Goal: Task Accomplishment & Management: Use online tool/utility

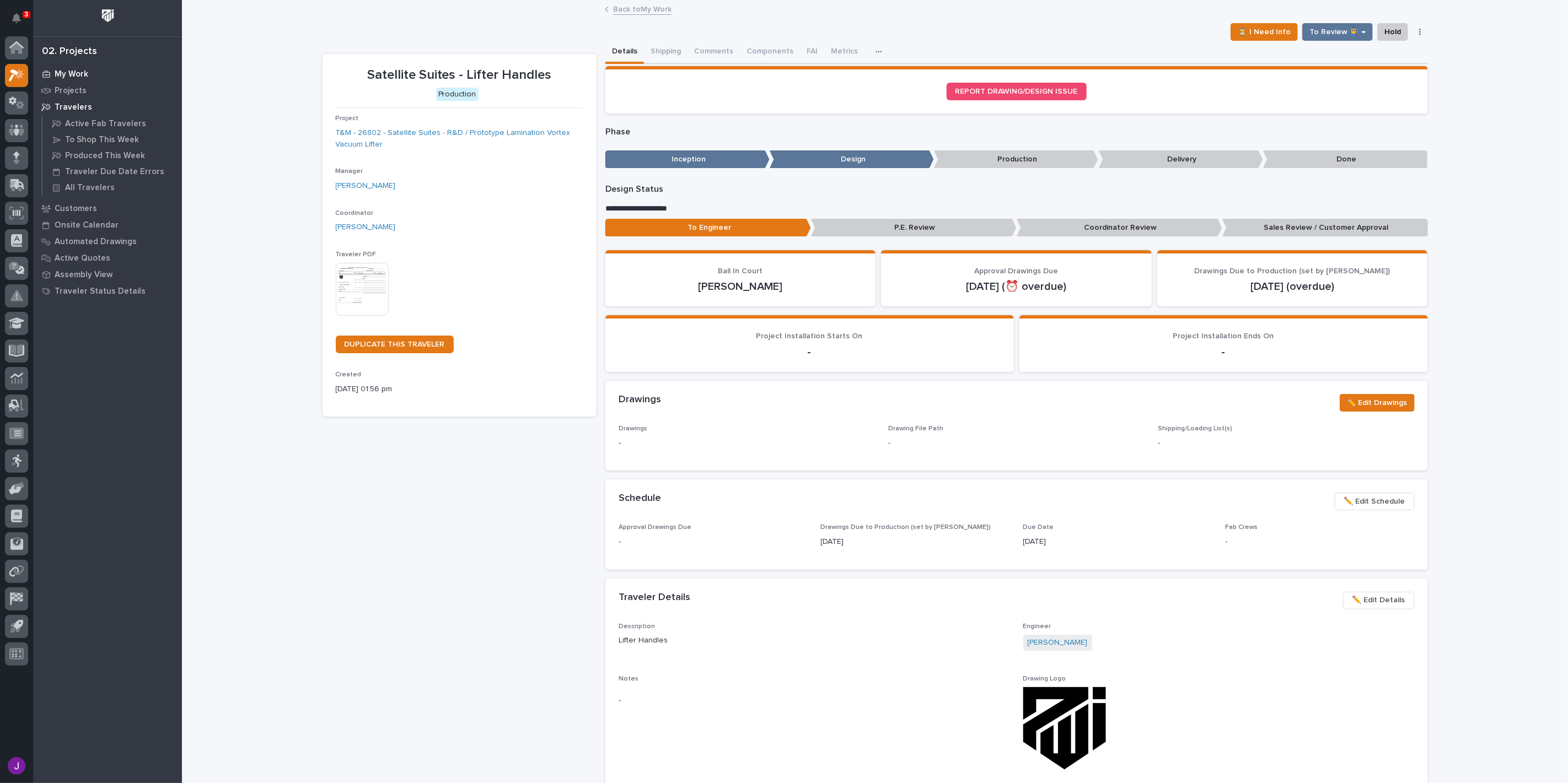
click at [76, 68] on div "My Work" at bounding box center [107, 74] width 144 height 15
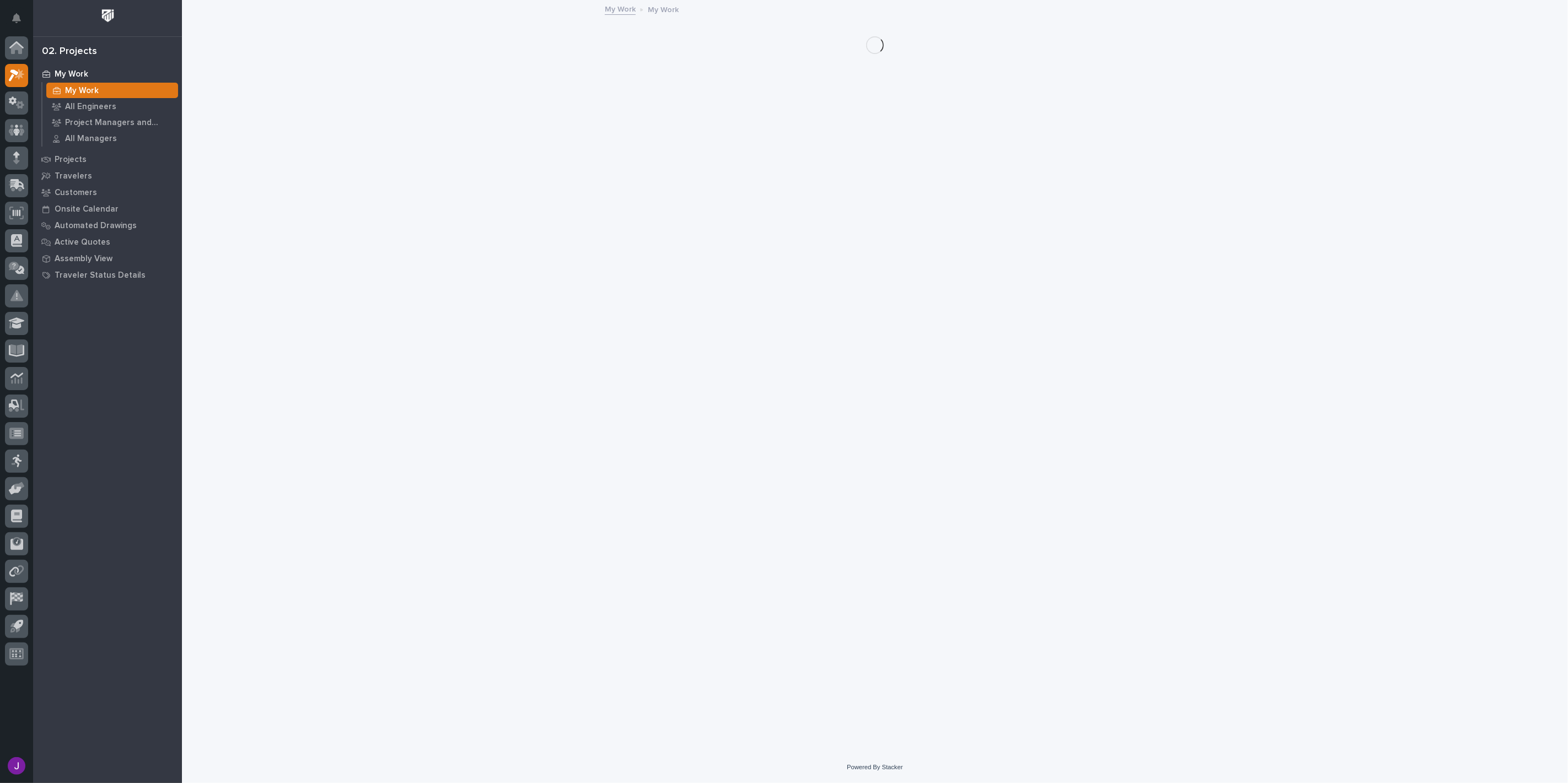
click at [15, 19] on icon "Notifications" at bounding box center [17, 18] width 9 height 10
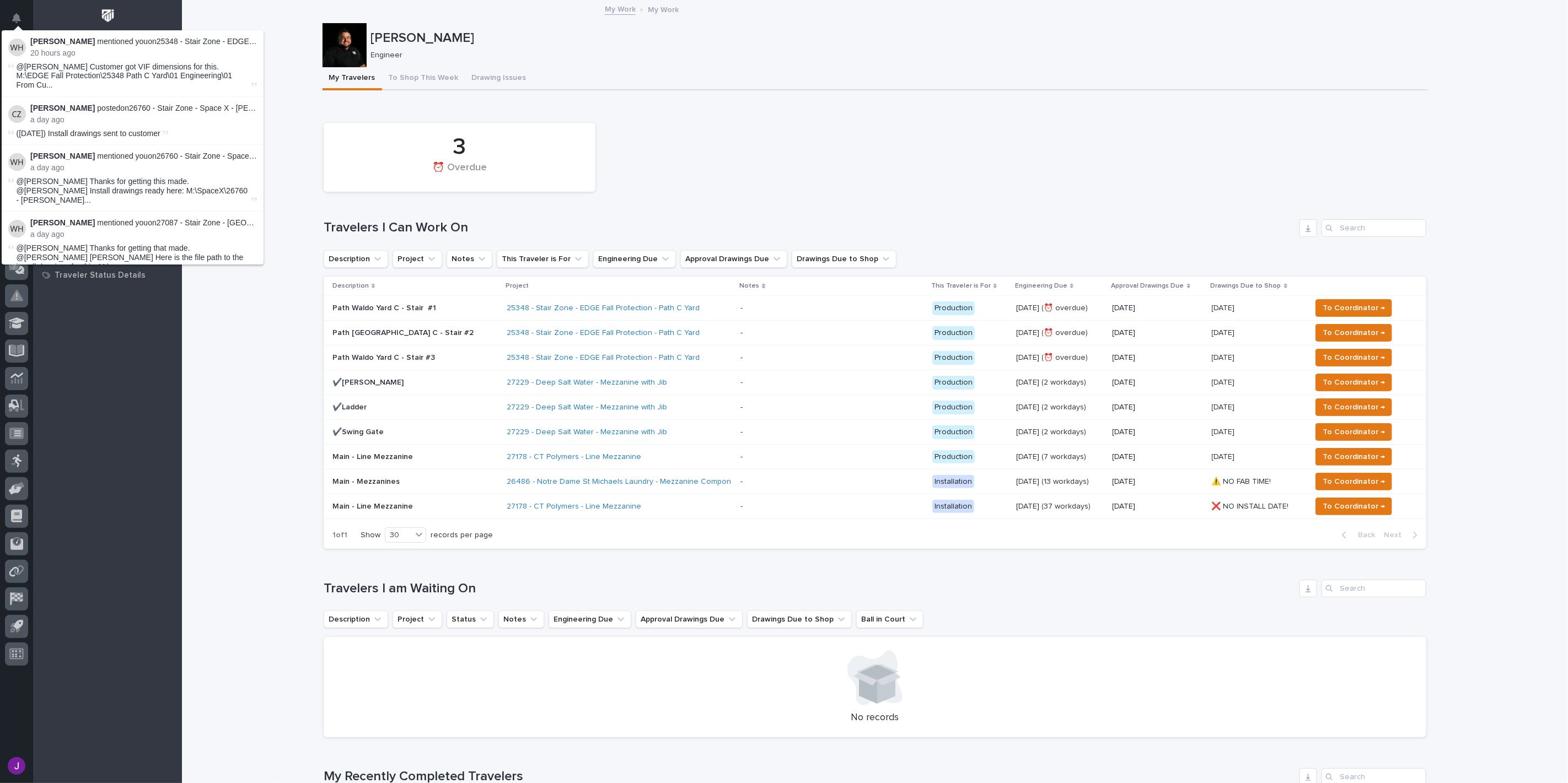
click at [291, 410] on div "Loading... Saving… Loading... Saving… [PERSON_NAME] [PERSON_NAME] Engineer Sorr…" at bounding box center [875, 668] width 1386 height 1336
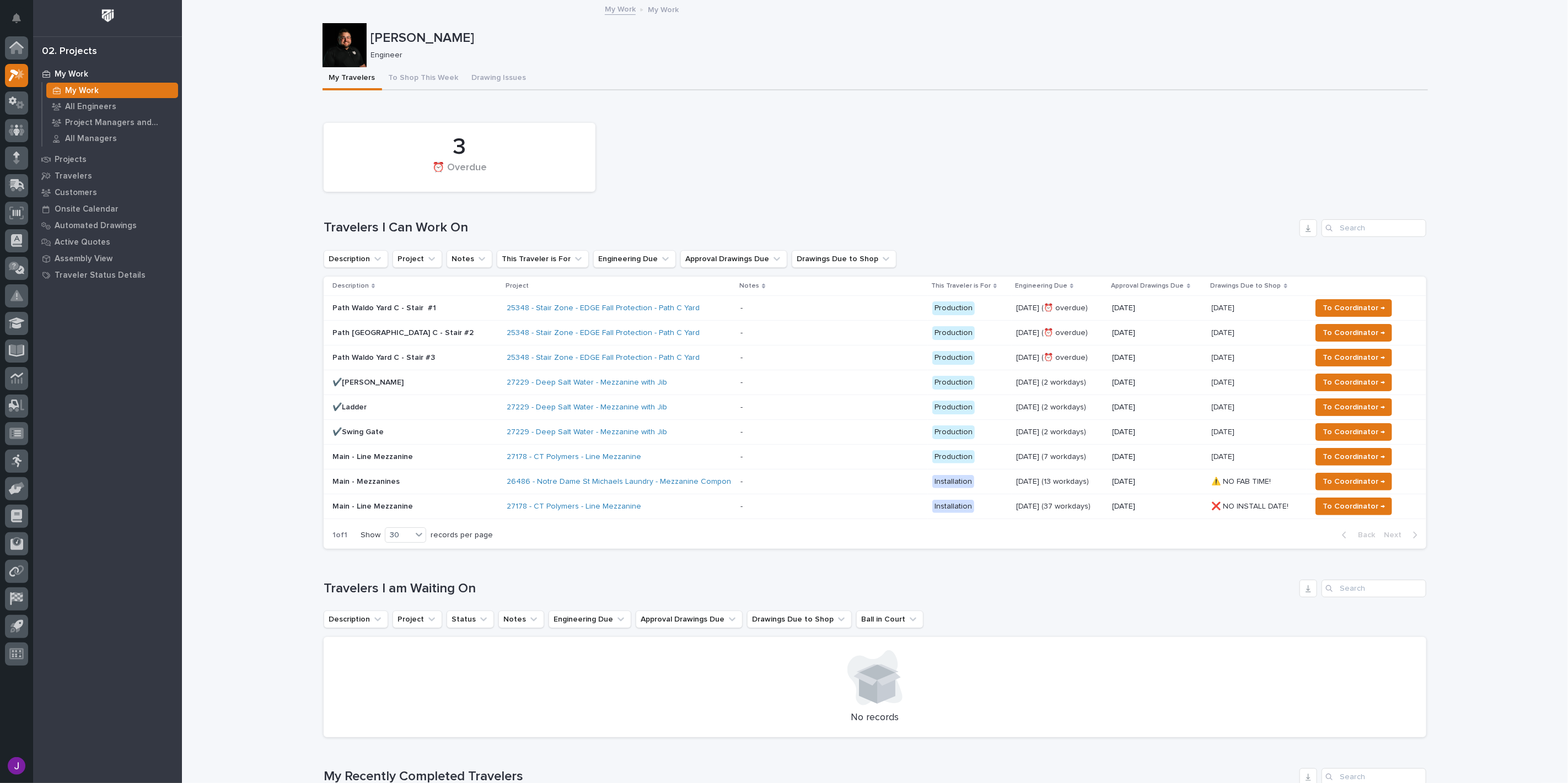
click at [629, 461] on div "27178 - CT Polymers - Line Mezzanine" at bounding box center [619, 457] width 225 height 18
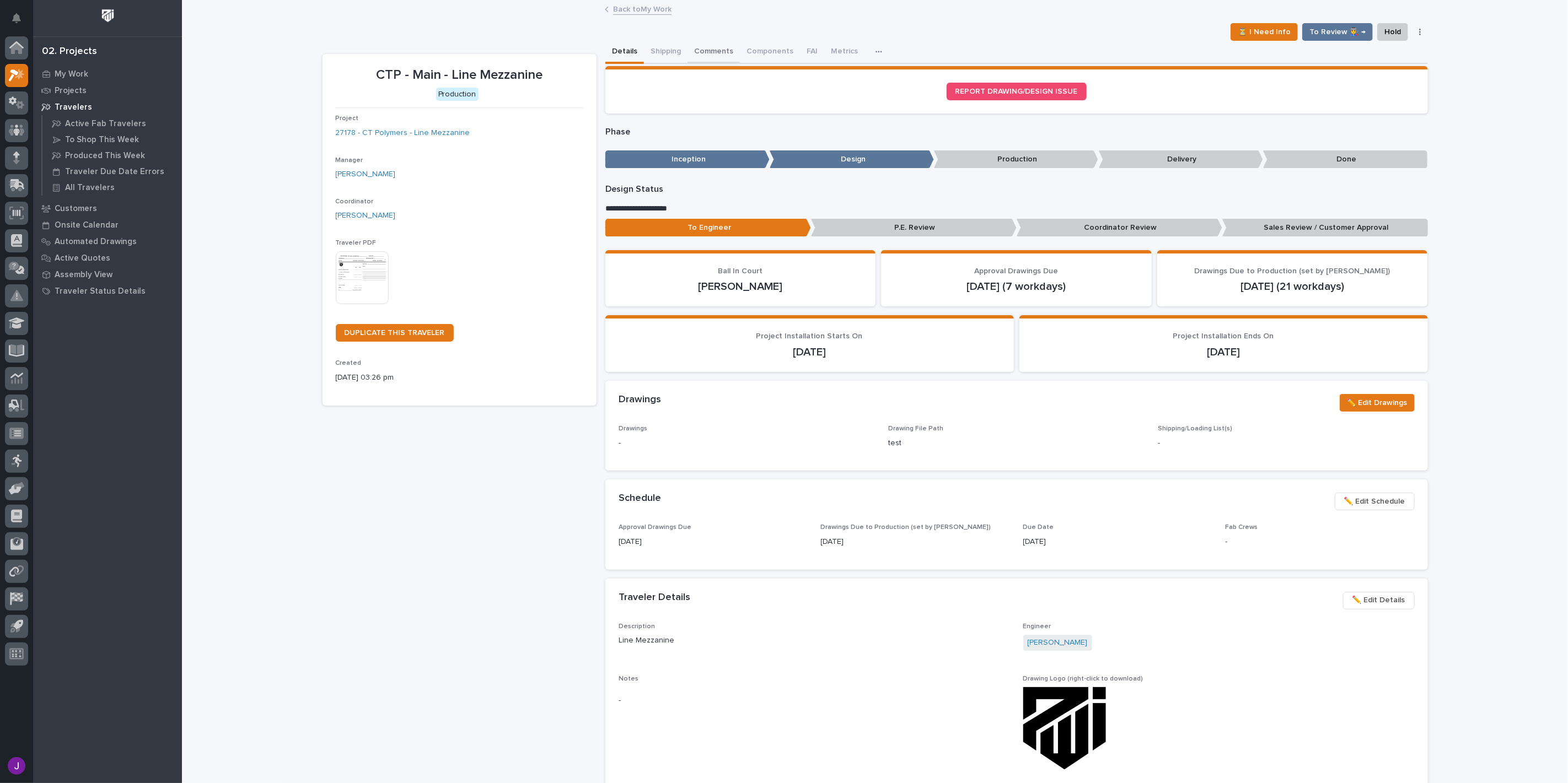
click at [705, 46] on button "Comments" at bounding box center [713, 52] width 52 height 23
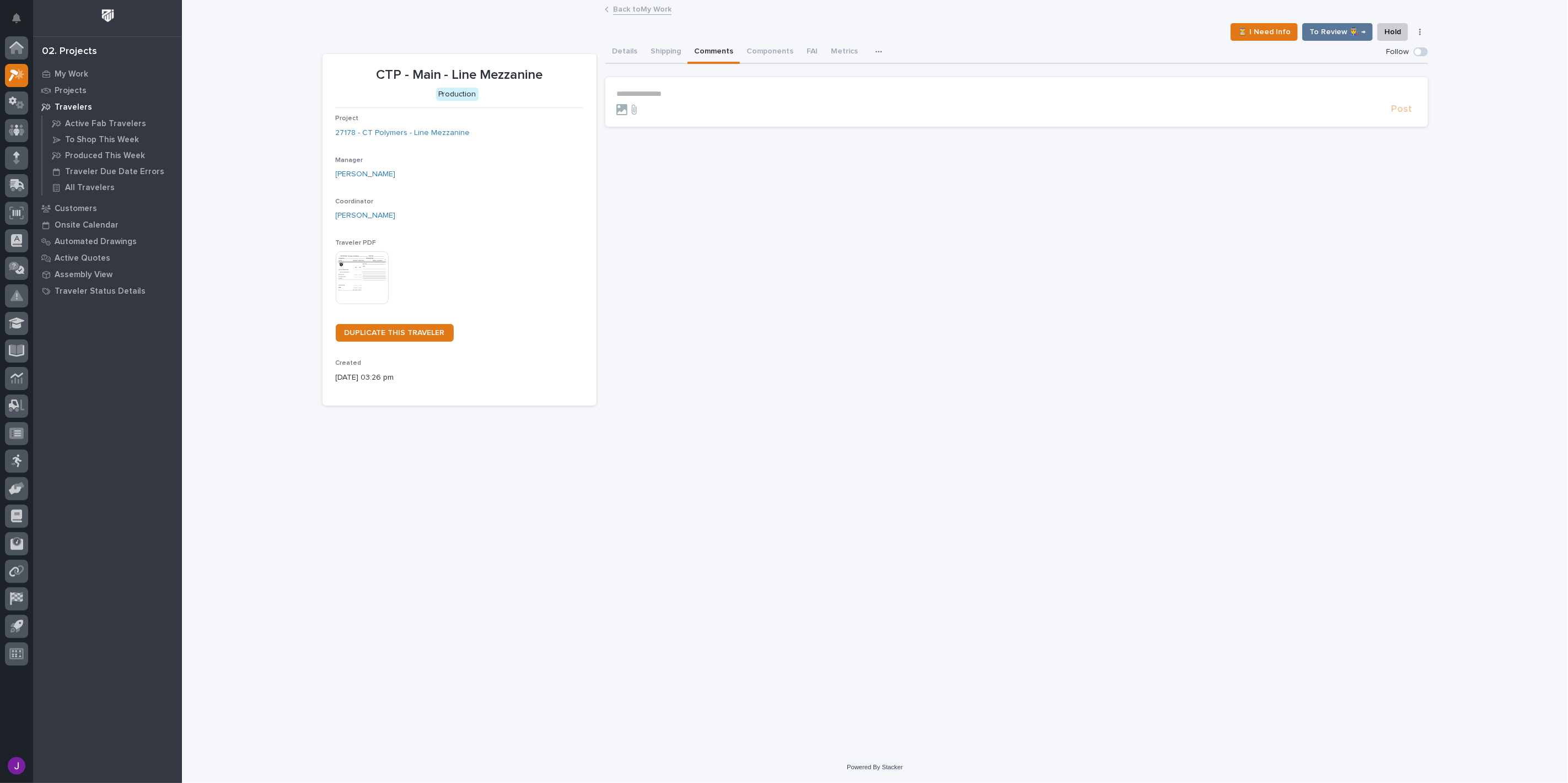
click at [653, 91] on p "**********" at bounding box center [1017, 94] width 801 height 9
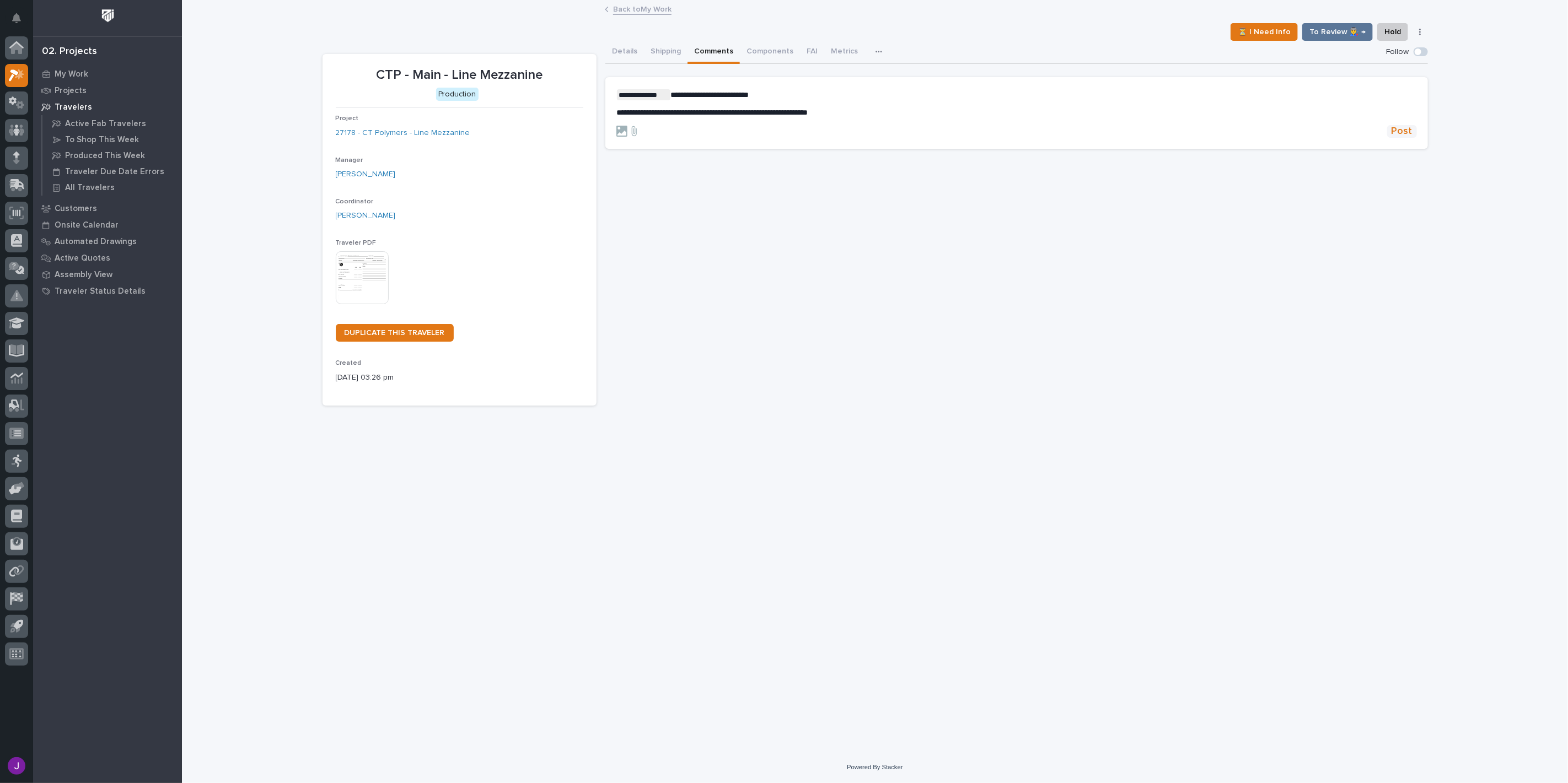
click at [1401, 136] on span "Post" at bounding box center [1402, 131] width 21 height 13
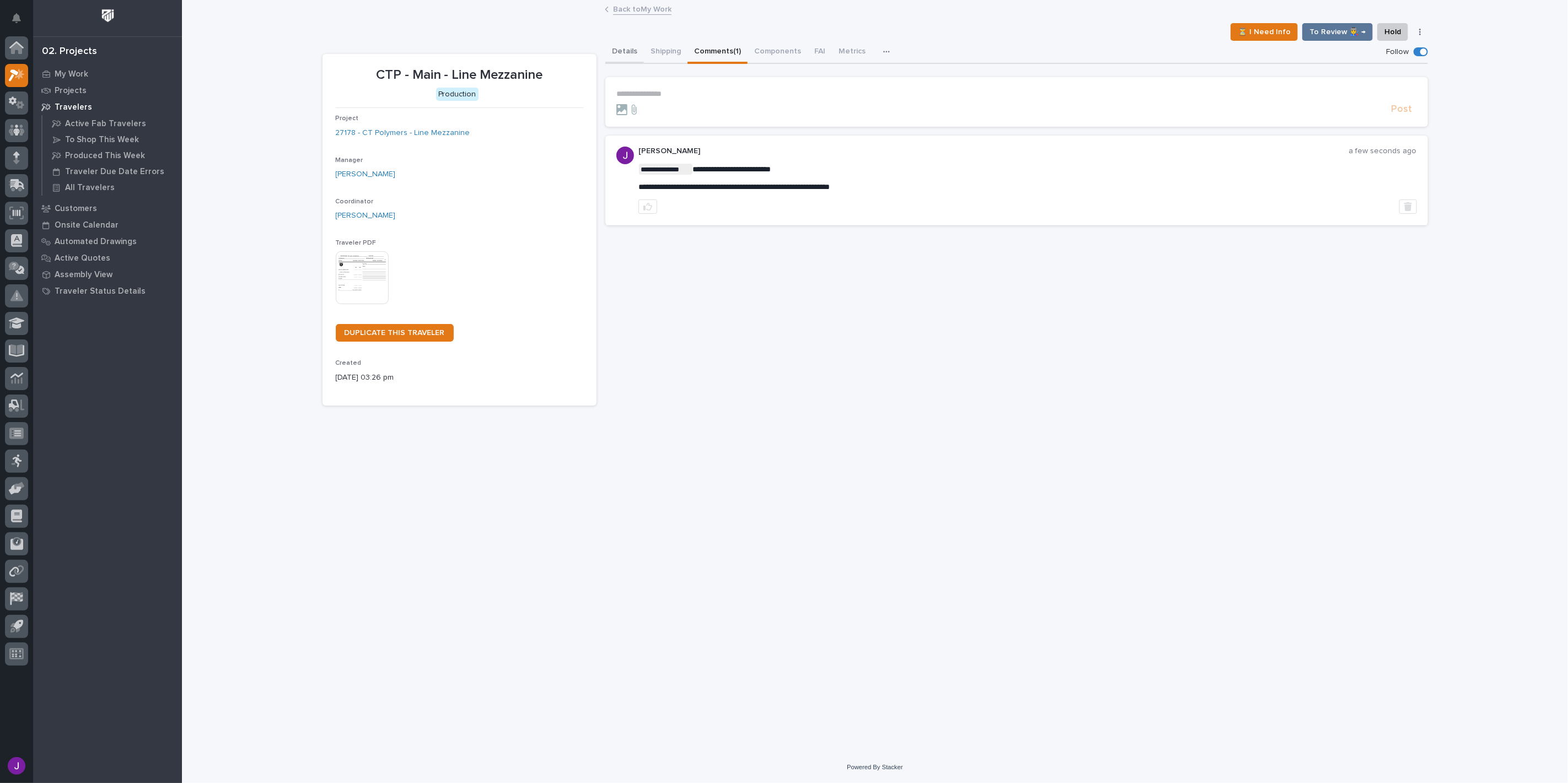
click at [624, 51] on button "Details" at bounding box center [625, 52] width 39 height 23
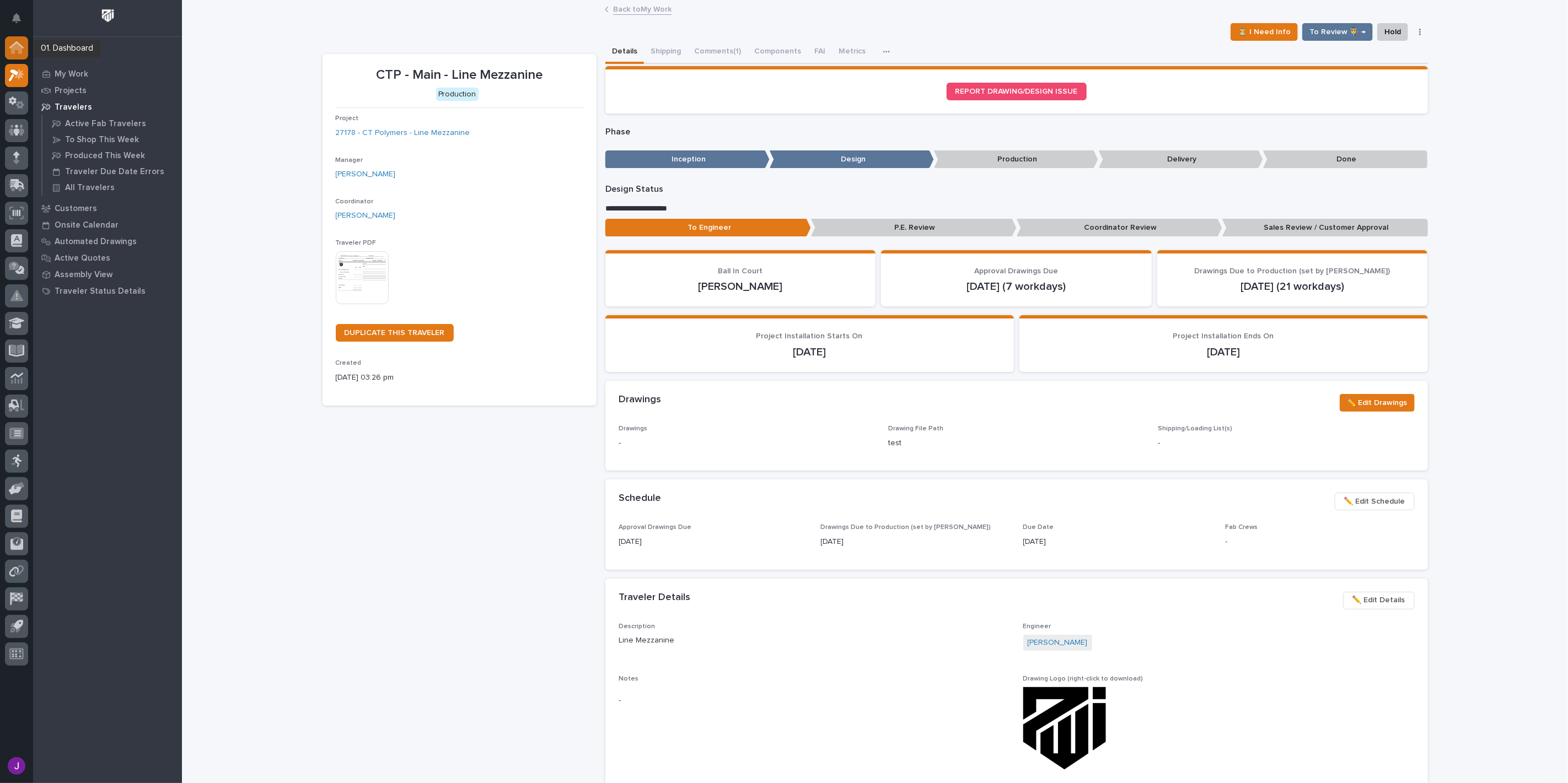
click at [17, 50] on icon at bounding box center [17, 48] width 11 height 11
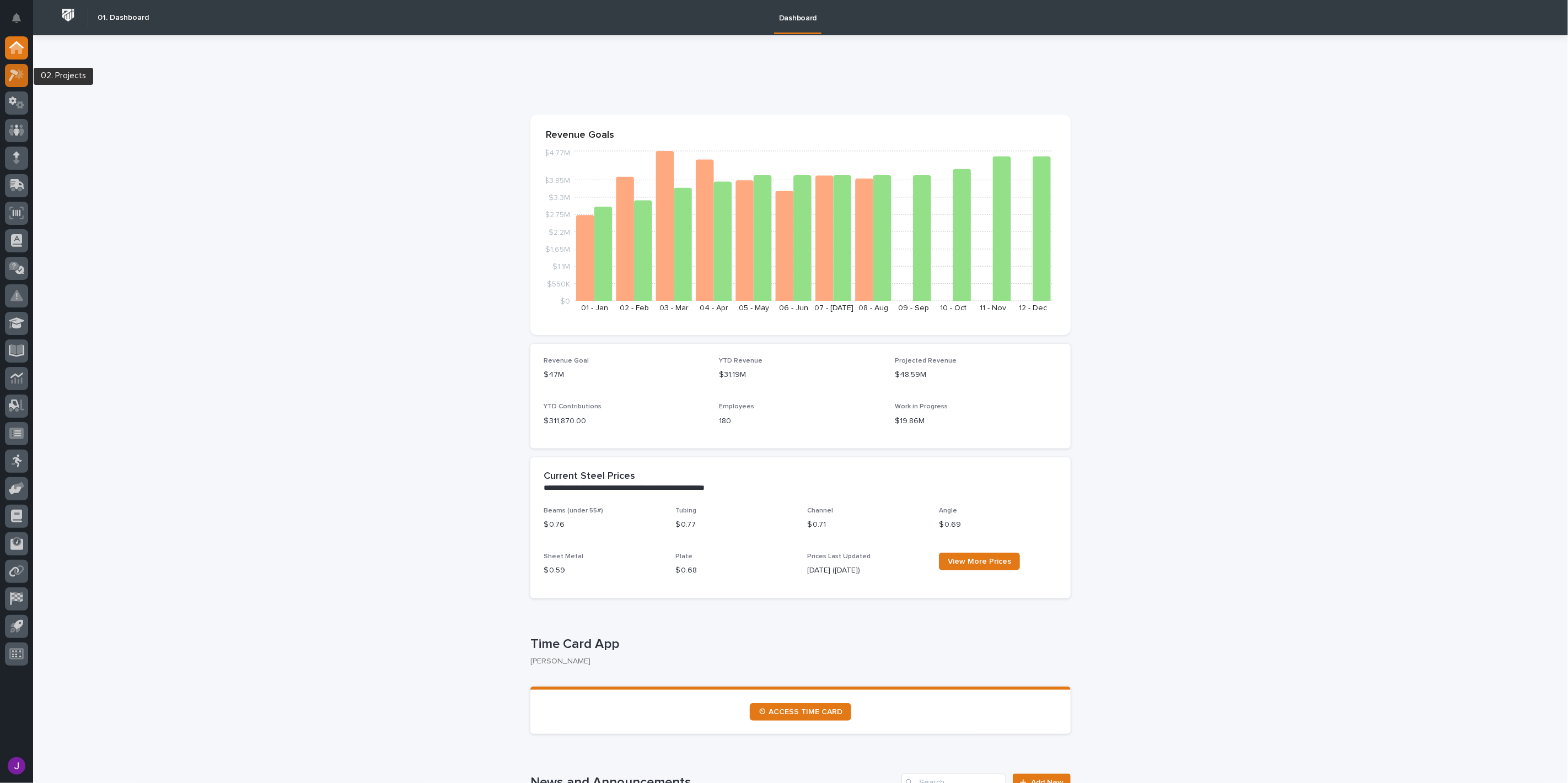
click at [15, 72] on icon at bounding box center [14, 76] width 10 height 12
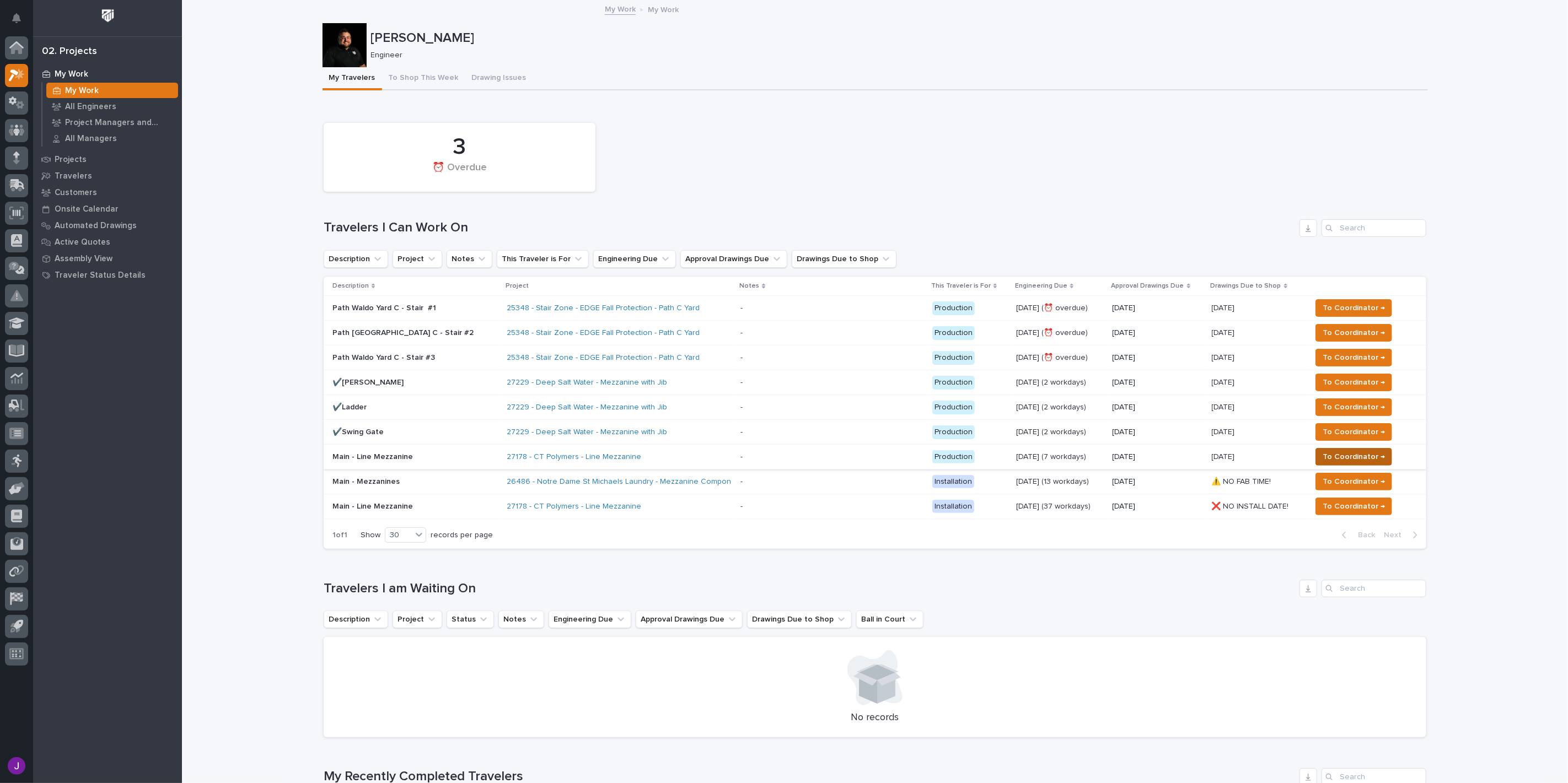
click at [1330, 453] on span "To Coordinator →" at bounding box center [1353, 457] width 62 height 14
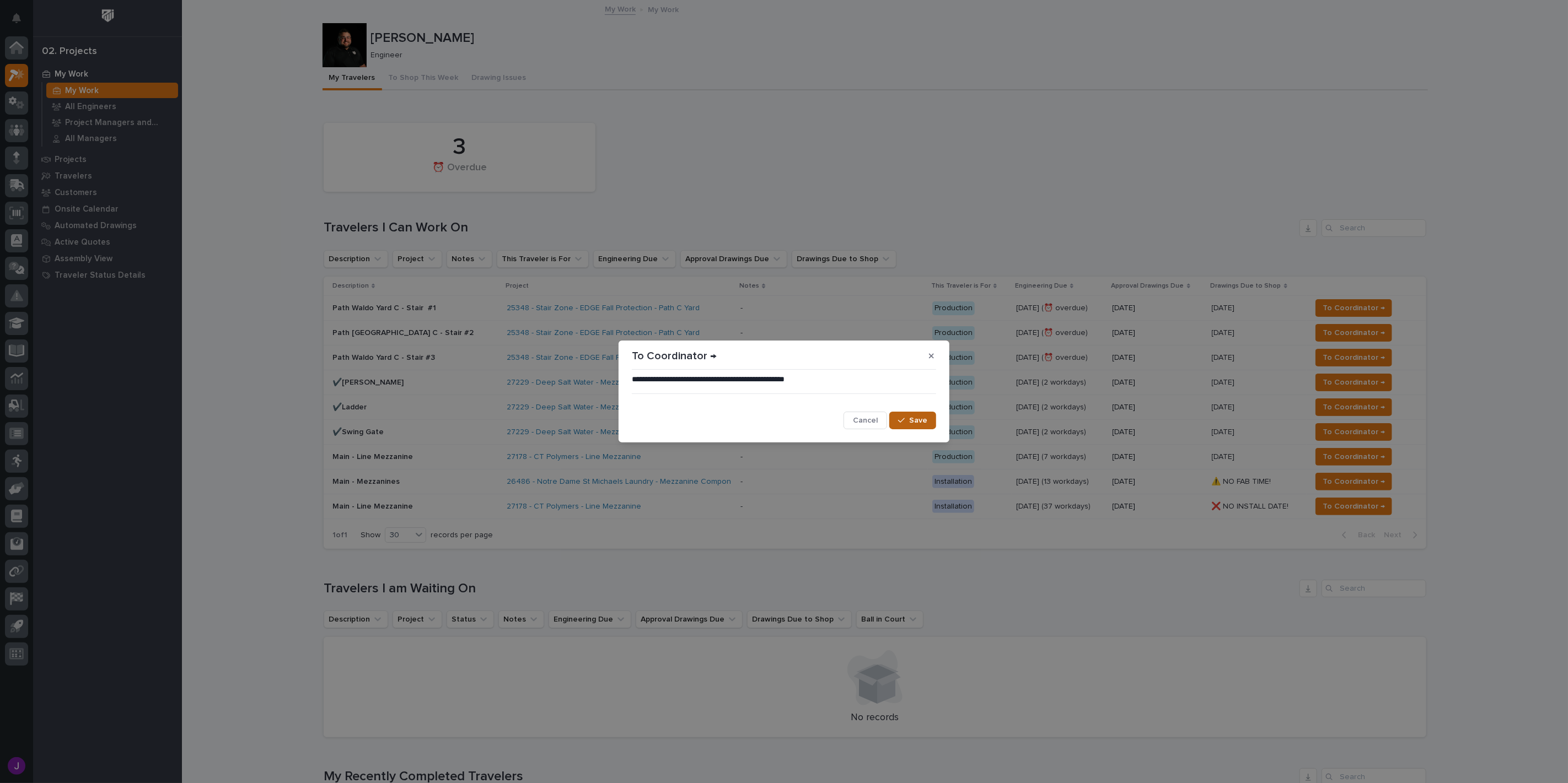
click at [900, 422] on icon "button" at bounding box center [901, 421] width 7 height 8
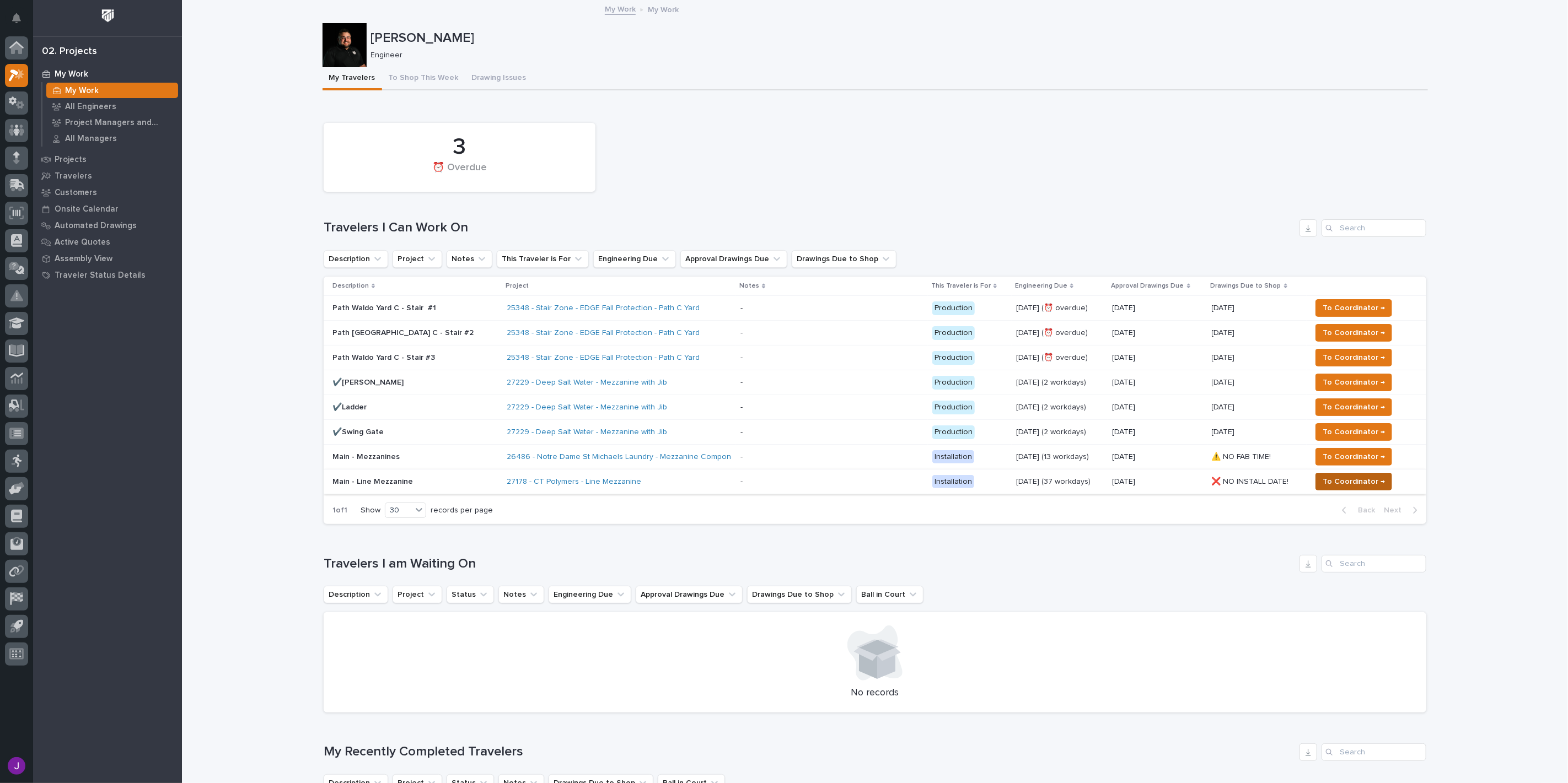
click at [1338, 485] on span "To Coordinator →" at bounding box center [1353, 482] width 62 height 14
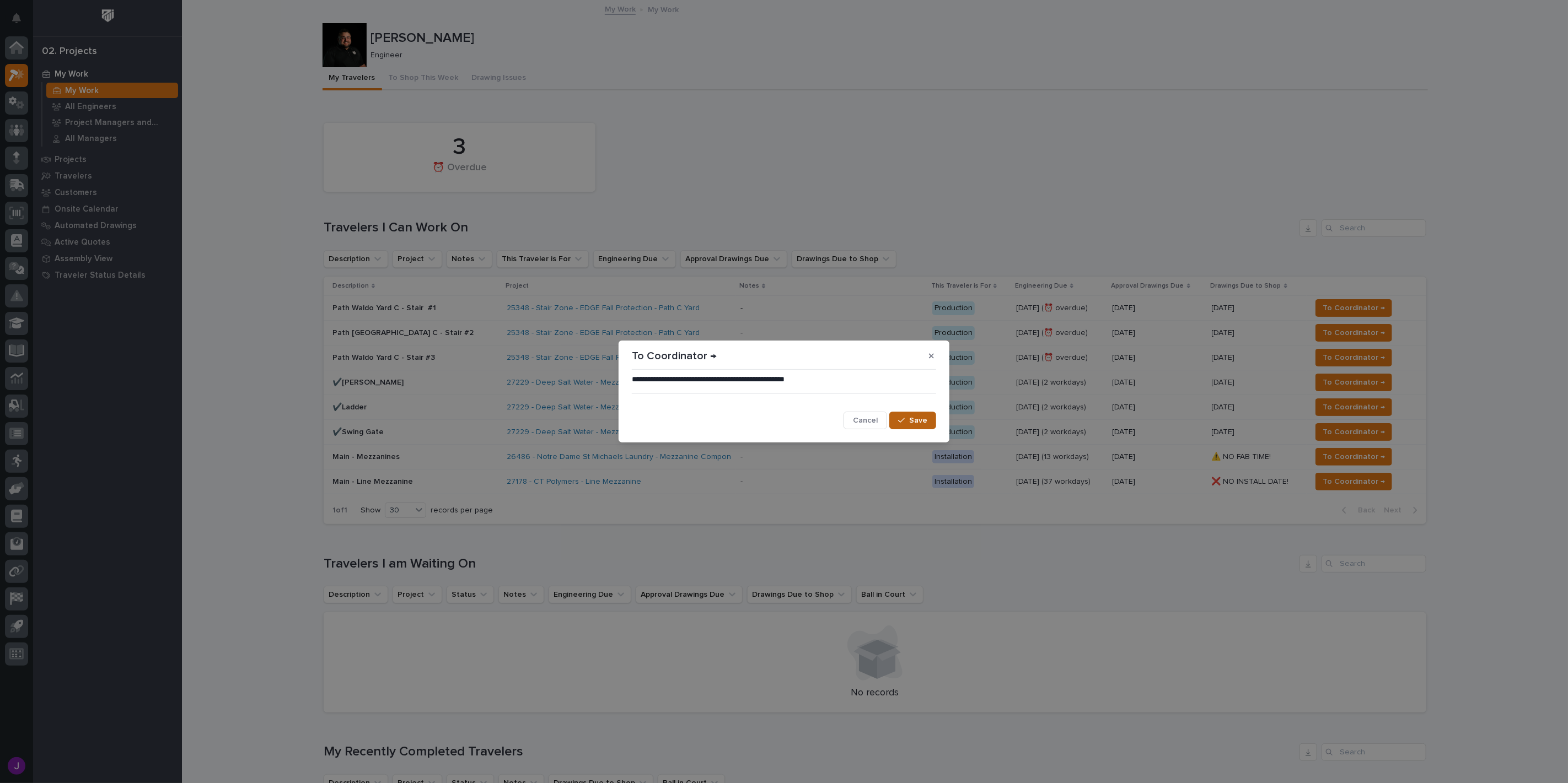
click at [928, 419] on span "Save" at bounding box center [918, 420] width 18 height 10
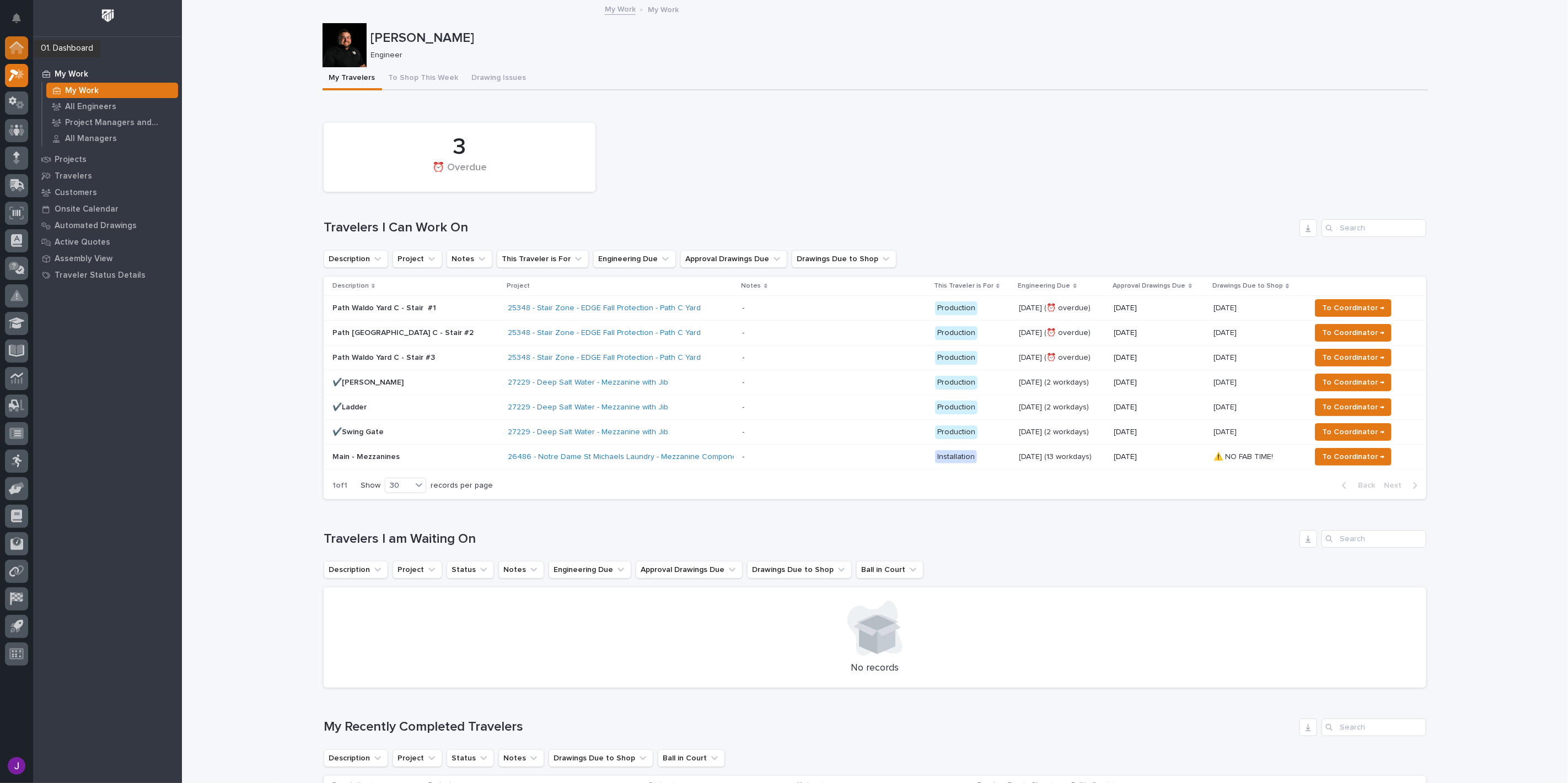
click at [23, 51] on icon at bounding box center [16, 48] width 14 height 13
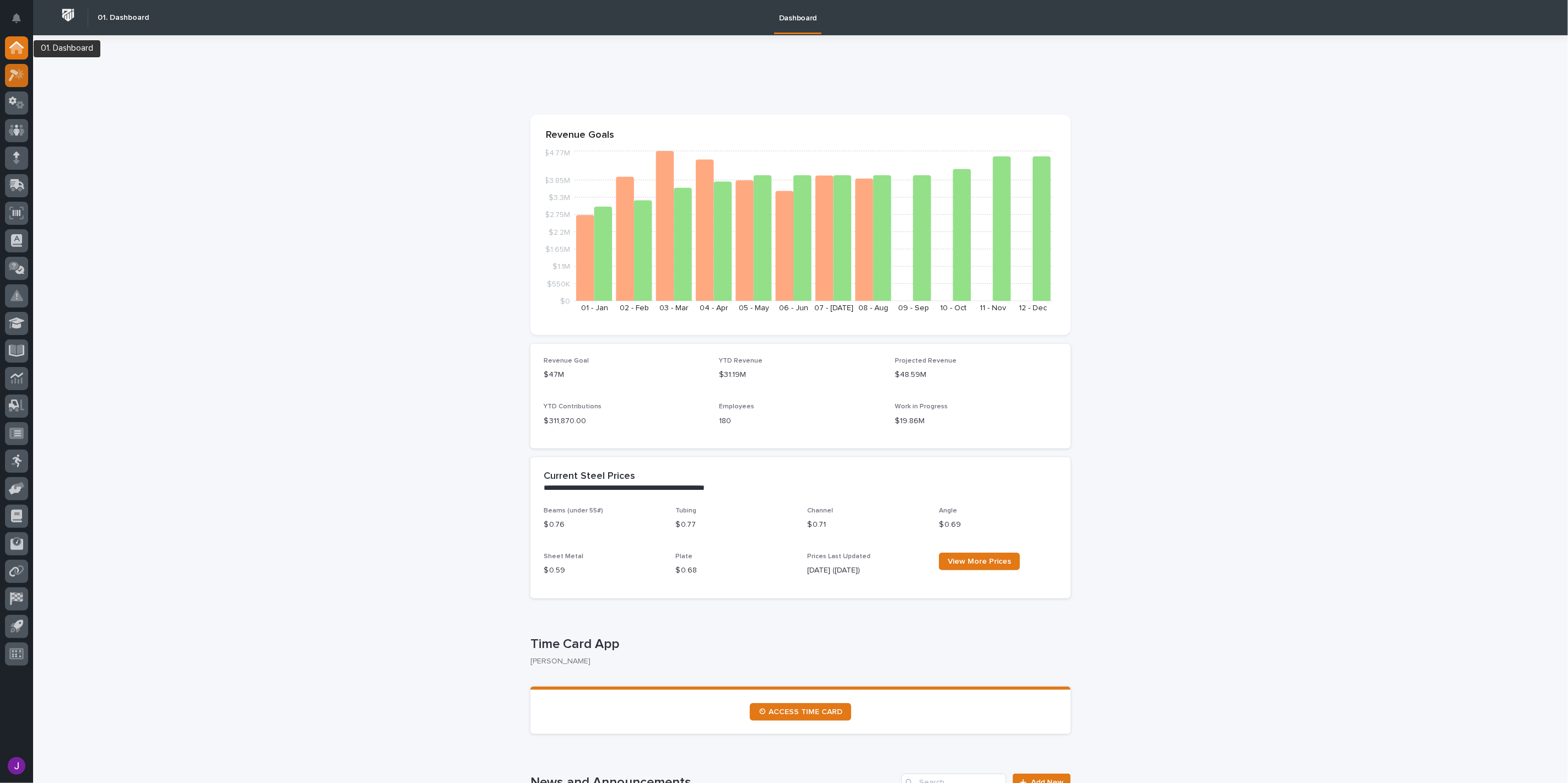
click at [18, 87] on link at bounding box center [17, 76] width 23 height 23
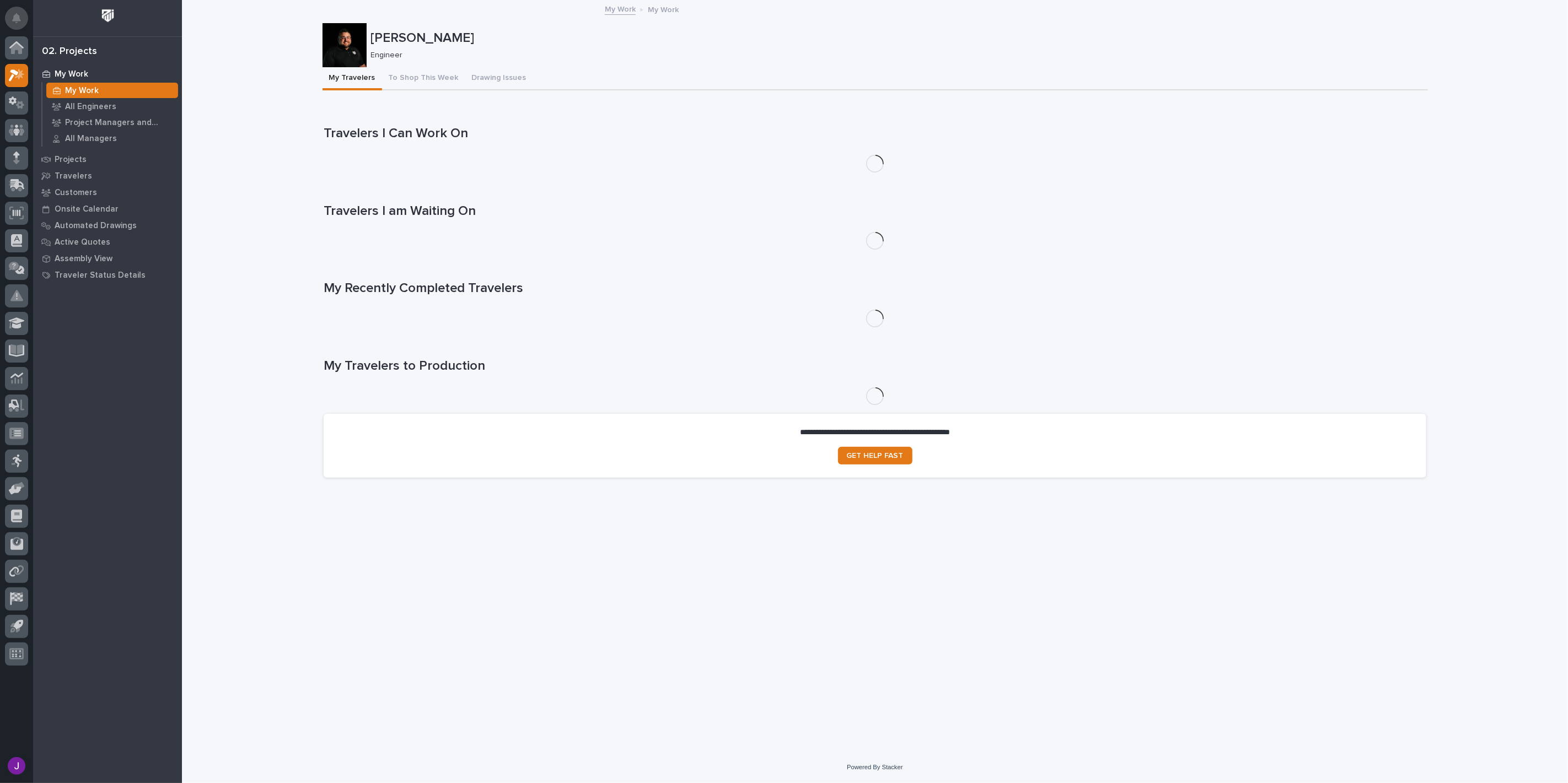
click at [11, 11] on button "Notifications" at bounding box center [17, 18] width 23 height 23
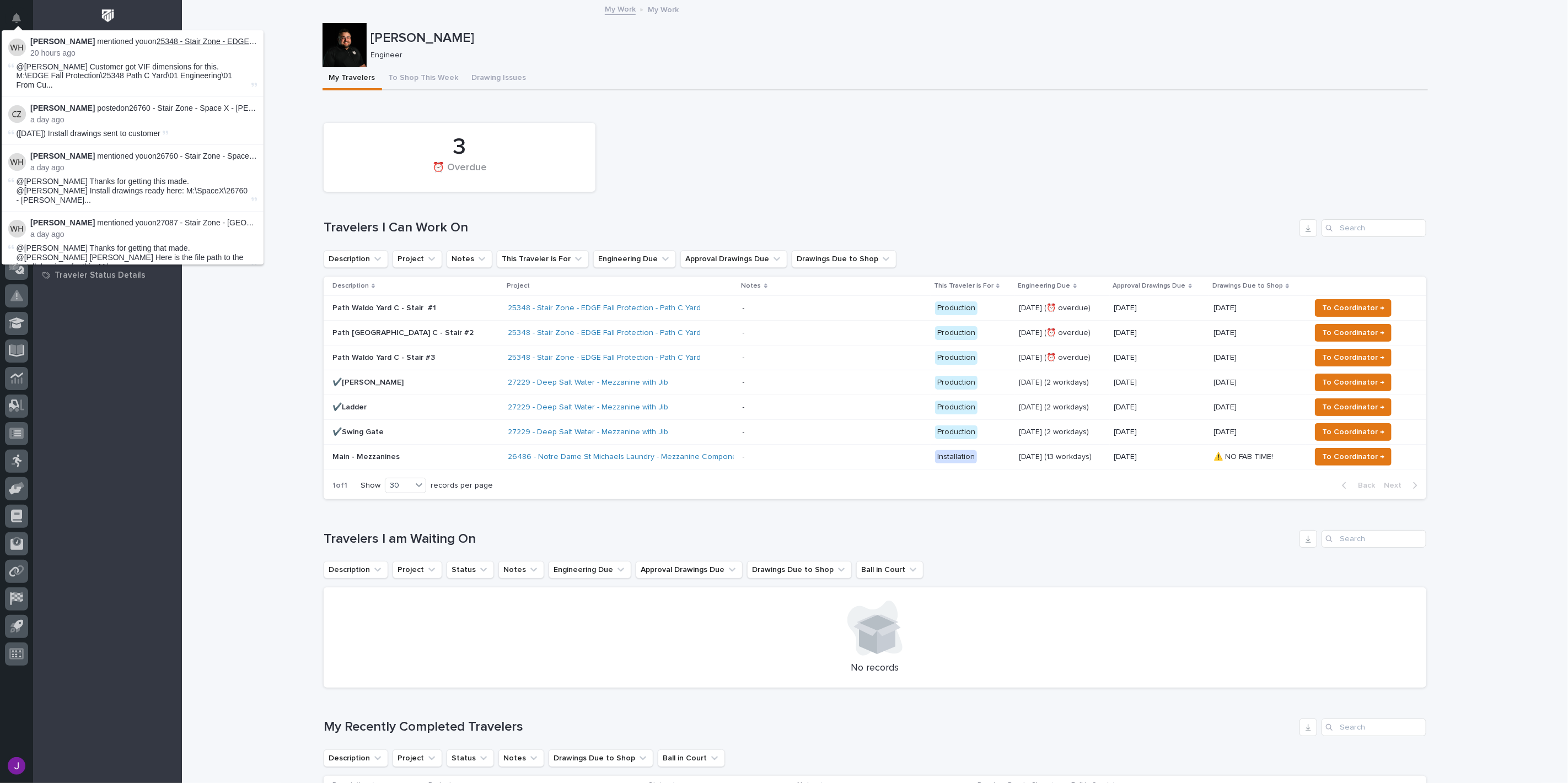
click at [222, 40] on link "25348 - Stair Zone - EDGE Fall Protection - Path C Yard" at bounding box center [252, 42] width 193 height 9
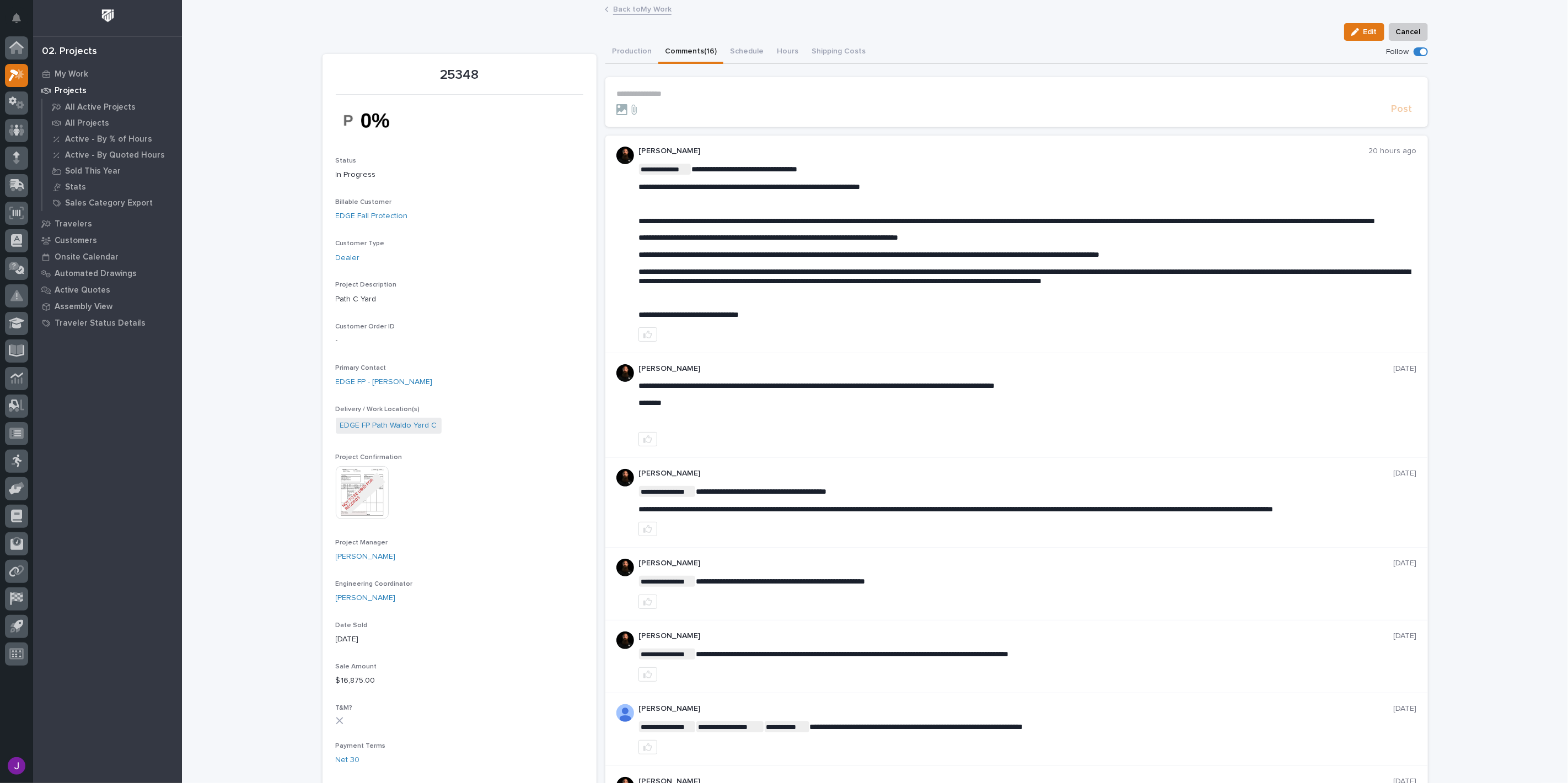
click at [1022, 256] on div "**********" at bounding box center [1027, 242] width 779 height 156
drag, startPoint x: 647, startPoint y: 91, endPoint x: 645, endPoint y: 107, distance: 16.1
click at [647, 97] on p "**********" at bounding box center [1017, 94] width 801 height 9
click at [386, 212] on link "EDGE Fall Protection" at bounding box center [372, 216] width 73 height 11
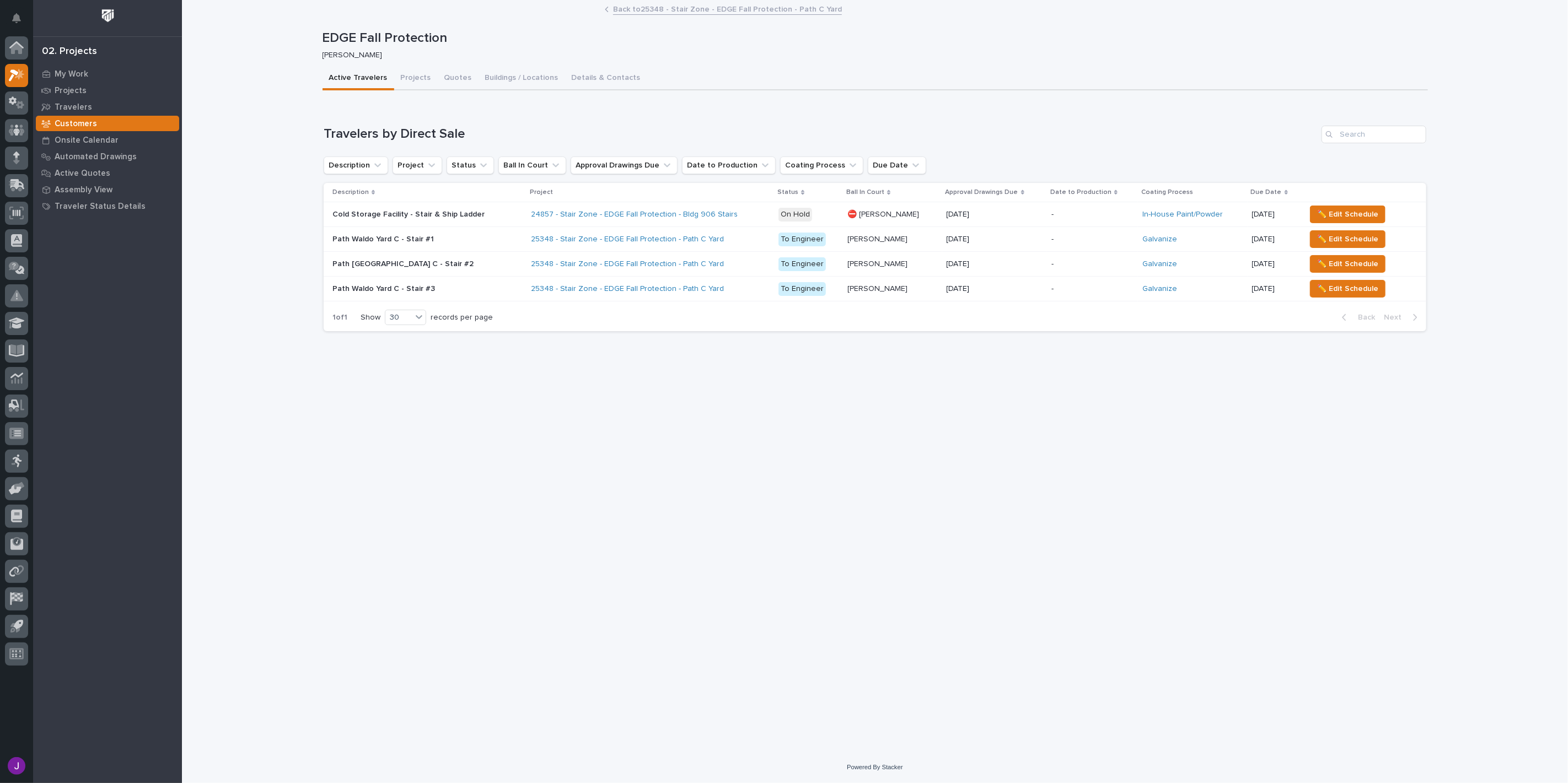
click at [468, 239] on p at bounding box center [427, 239] width 190 height 9
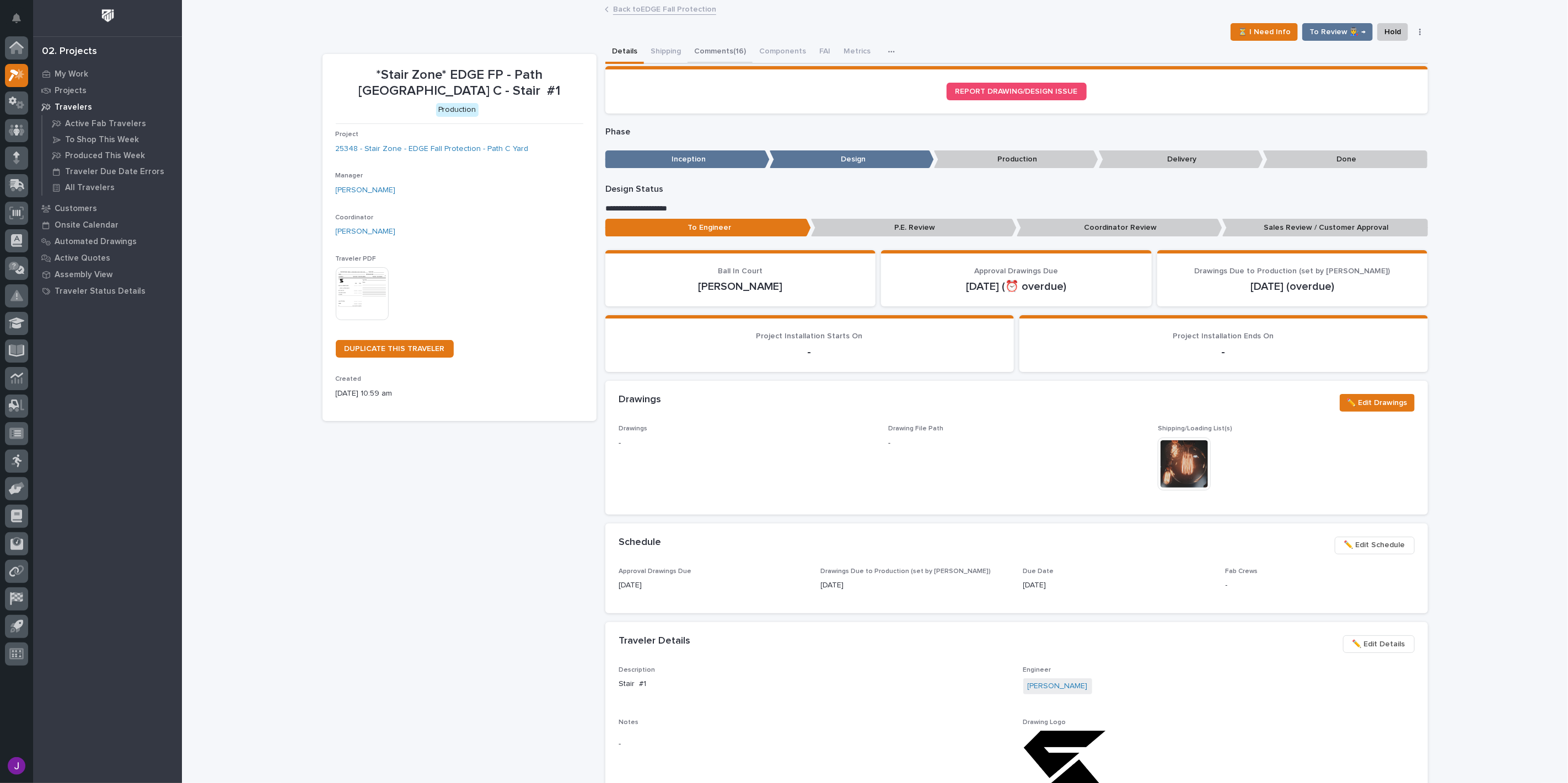
click at [708, 55] on button "Comments (16)" at bounding box center [720, 52] width 65 height 23
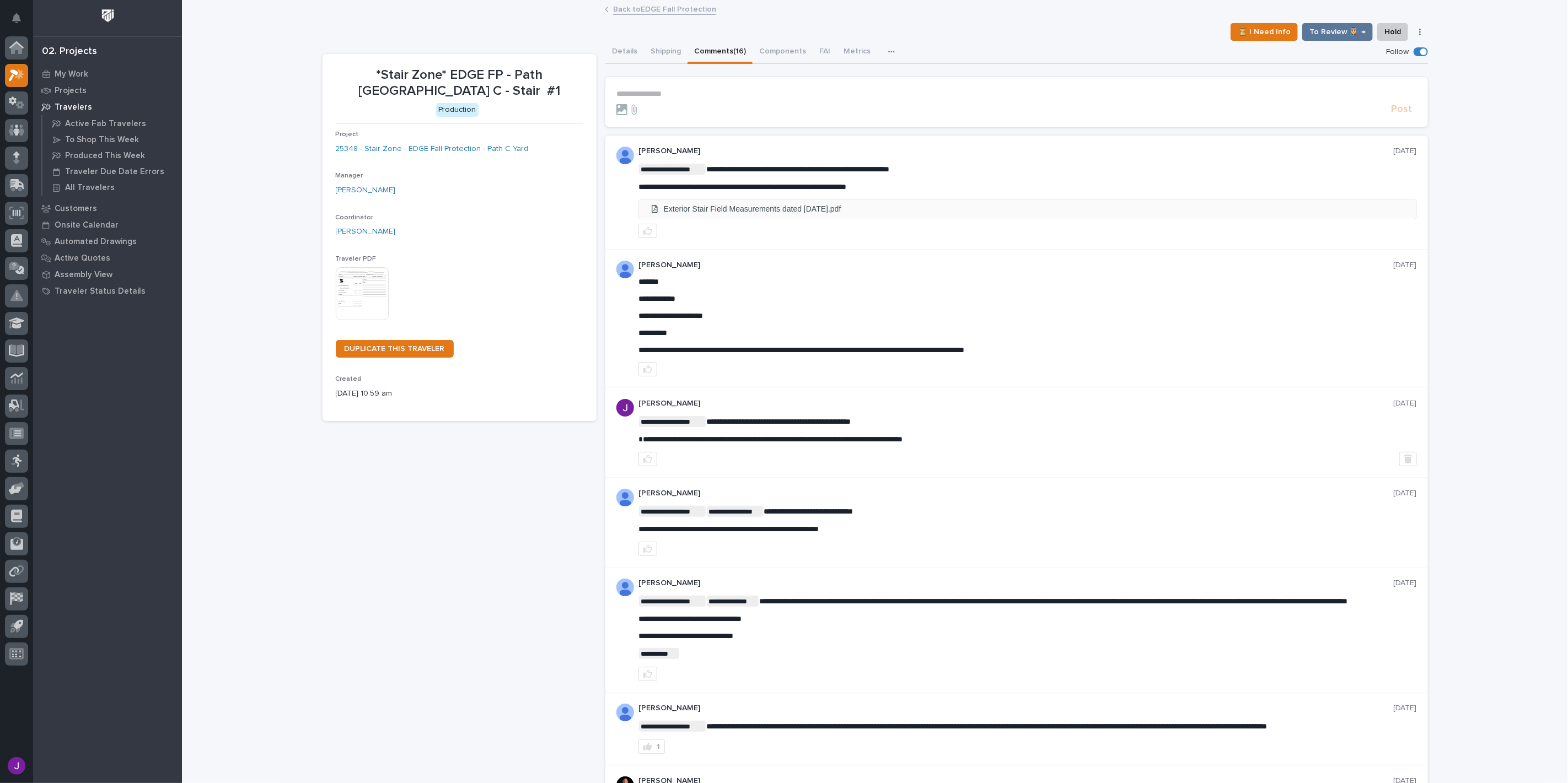
click at [732, 210] on li "Exterior Stair Field Measurements dated [DATE].pdf" at bounding box center [1027, 209] width 777 height 18
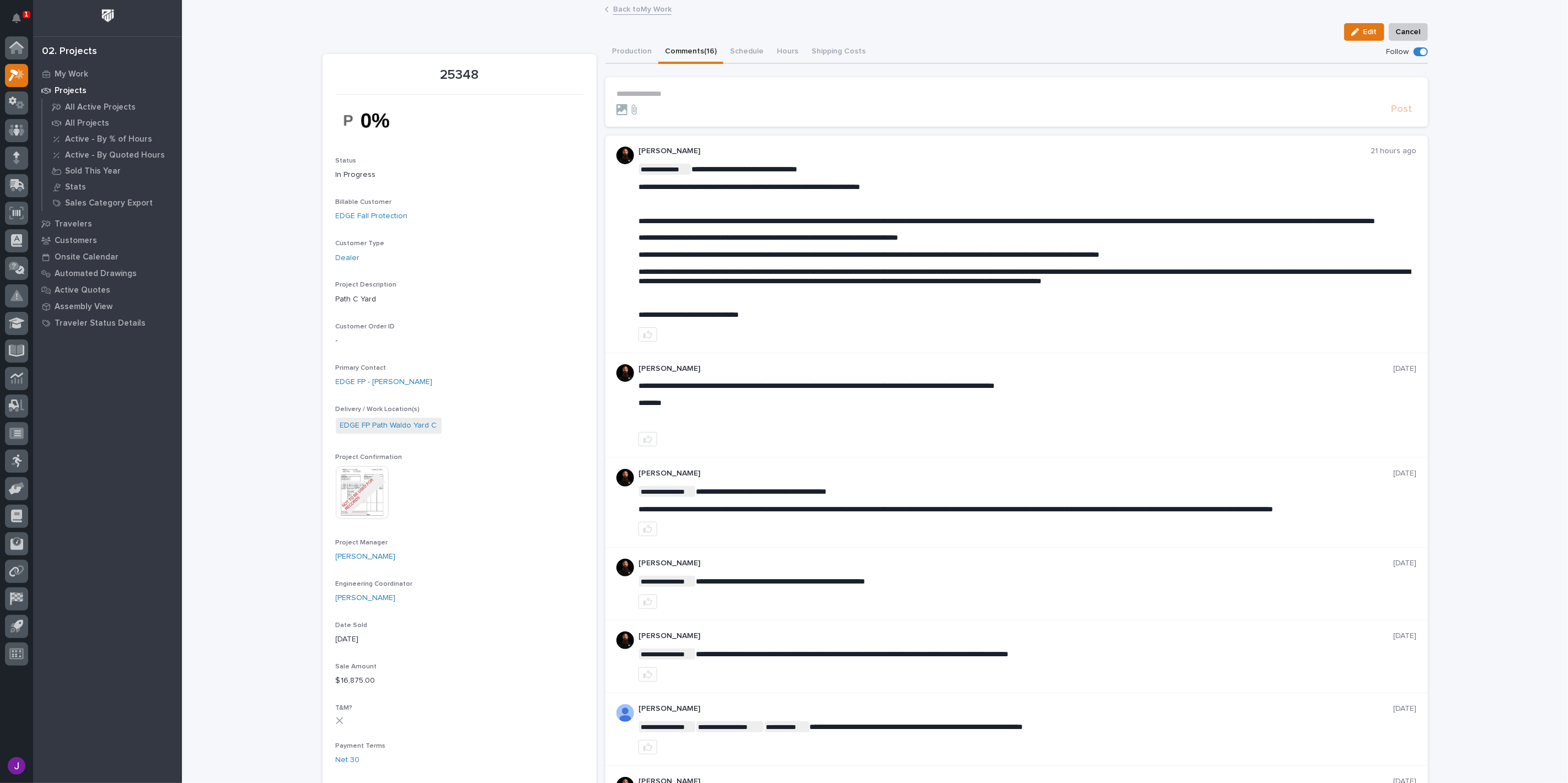
click at [573, 39] on div "Edit Cancel" at bounding box center [875, 32] width 1106 height 17
click at [79, 74] on p "My Work" at bounding box center [71, 74] width 34 height 10
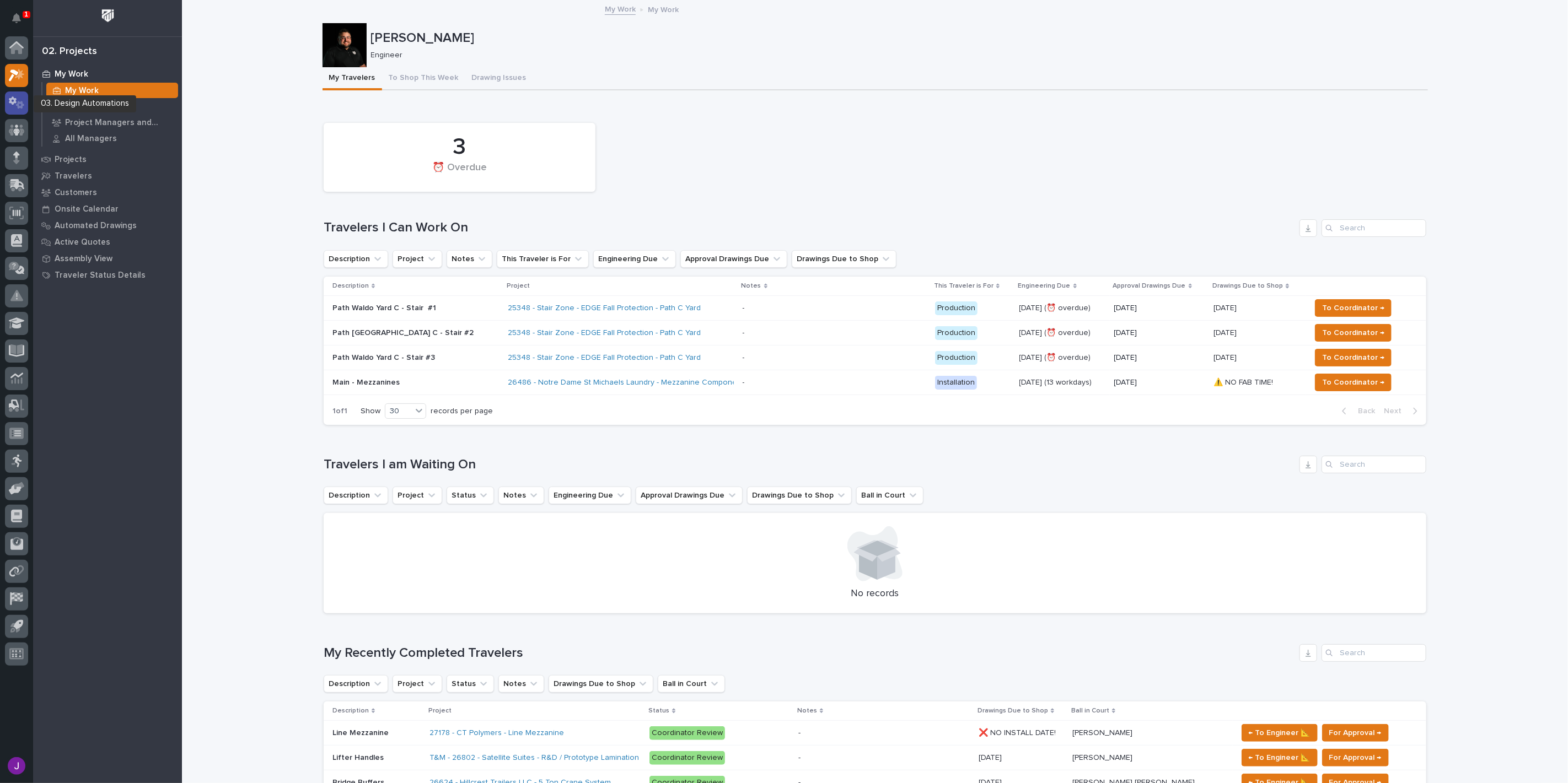
click at [8, 97] on div at bounding box center [17, 103] width 23 height 23
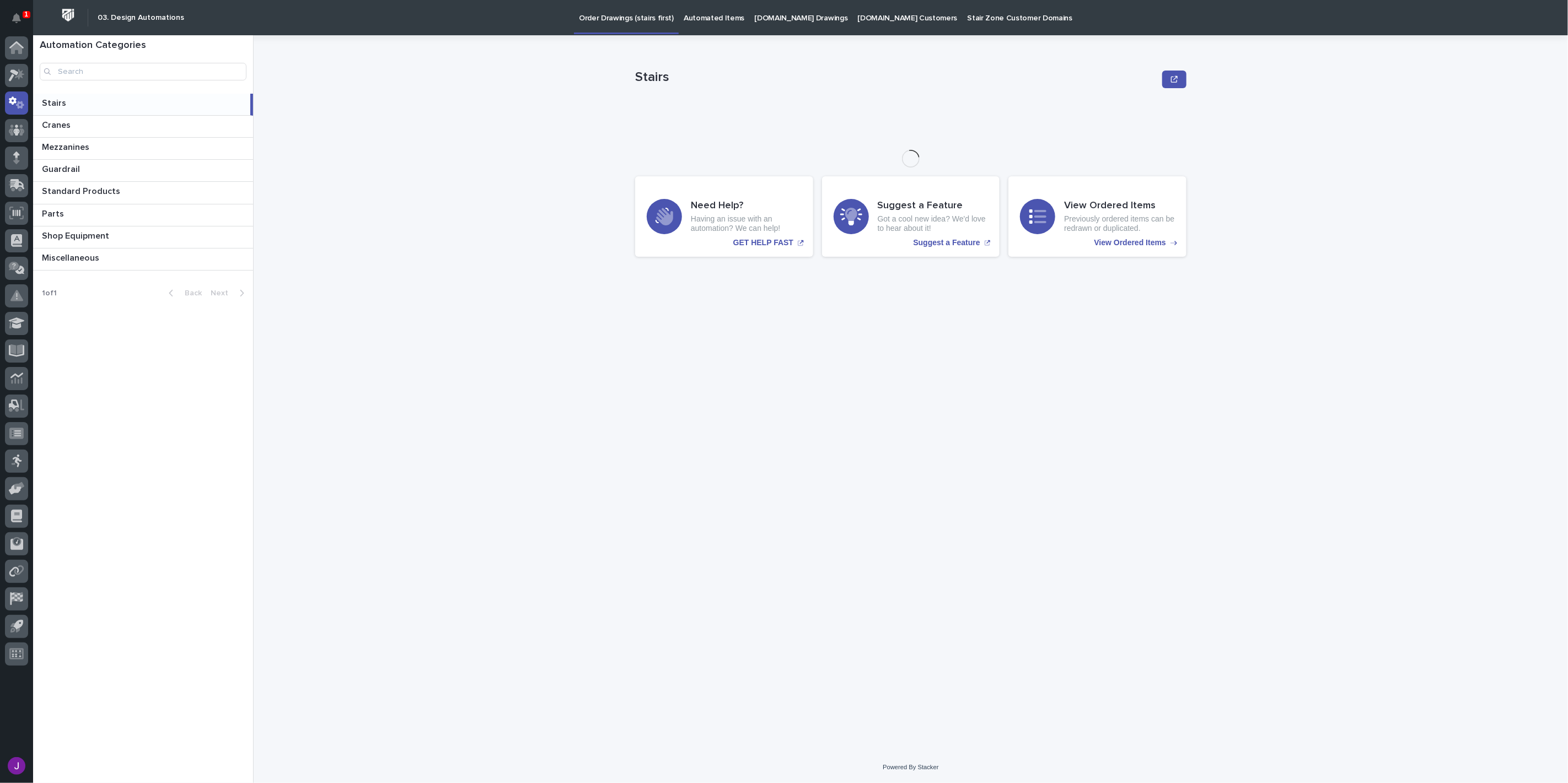
click at [687, 14] on p "Automated Items" at bounding box center [714, 11] width 60 height 23
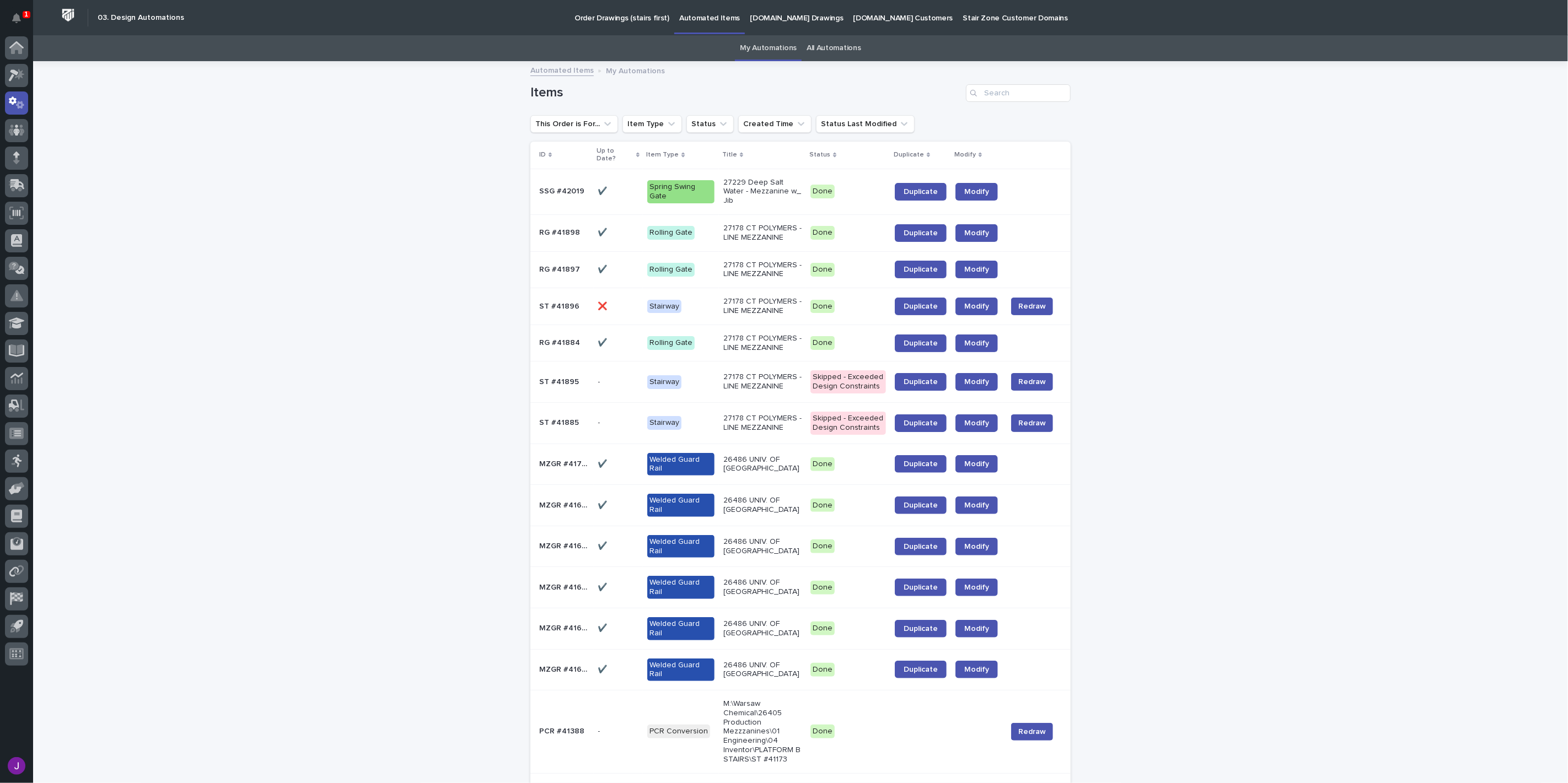
click at [831, 48] on link "All Automations" at bounding box center [834, 48] width 54 height 26
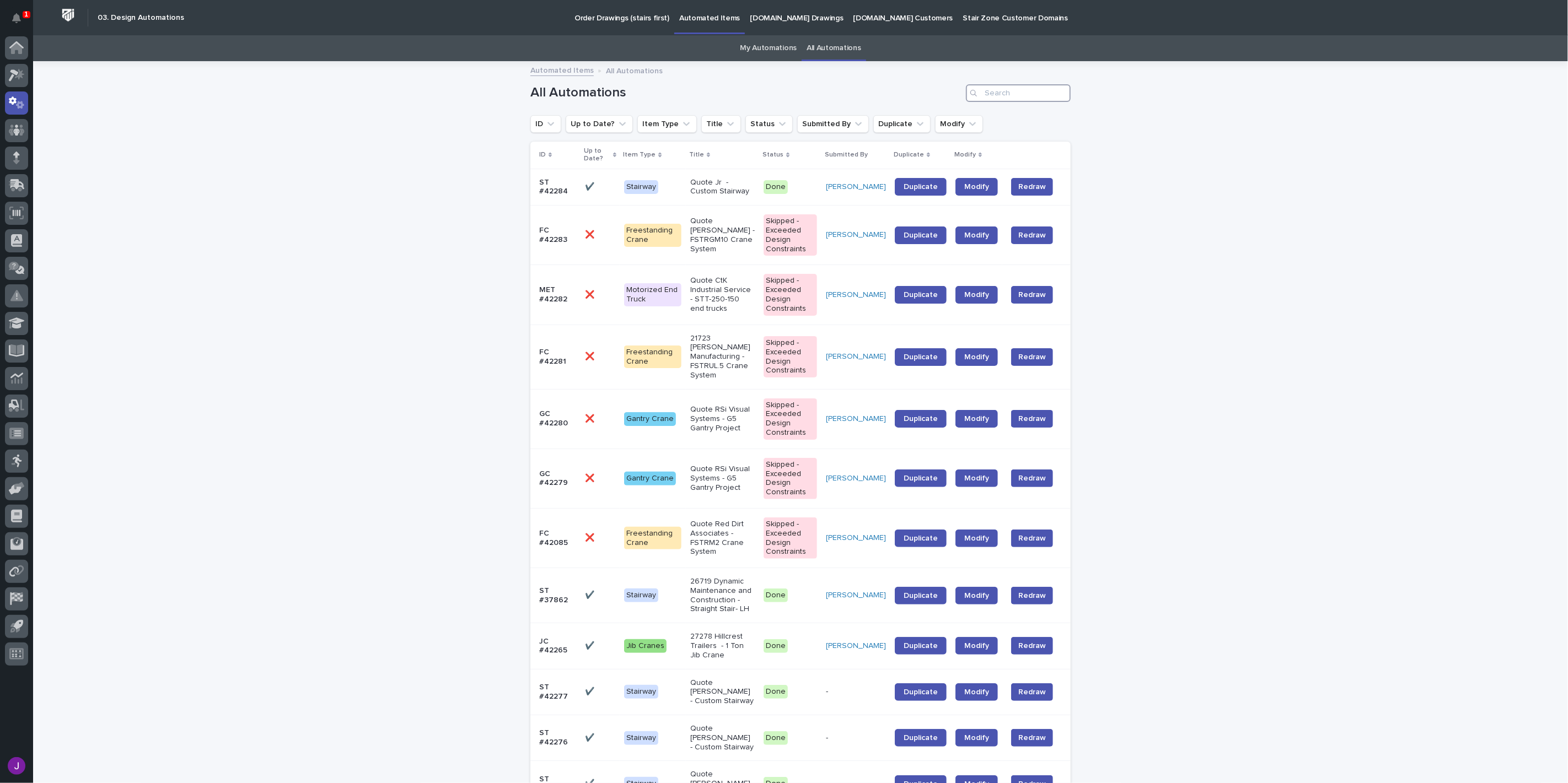
click at [1005, 96] on input "Search" at bounding box center [1018, 93] width 105 height 17
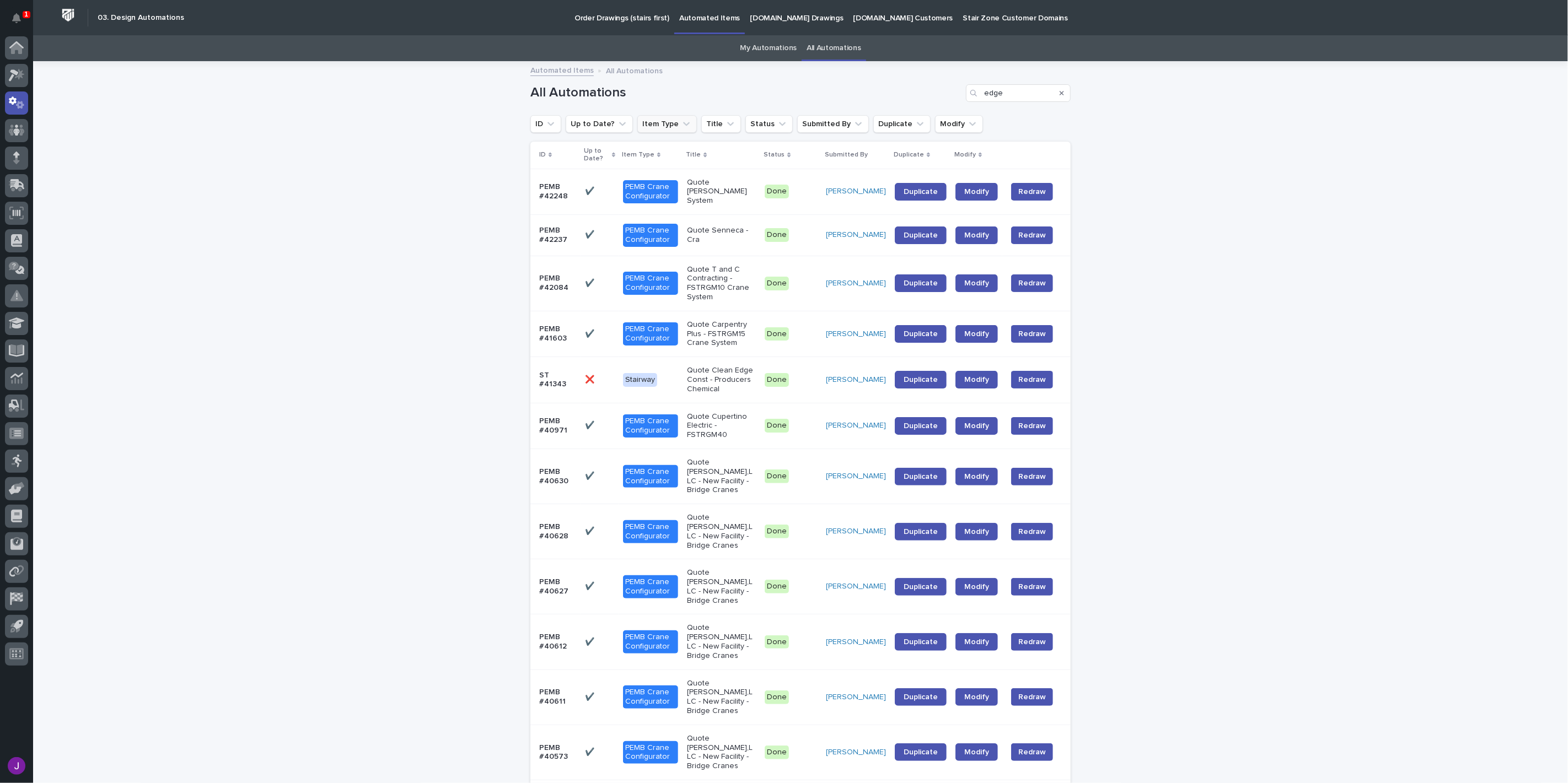
click at [681, 123] on icon "Item Type" at bounding box center [687, 124] width 11 height 11
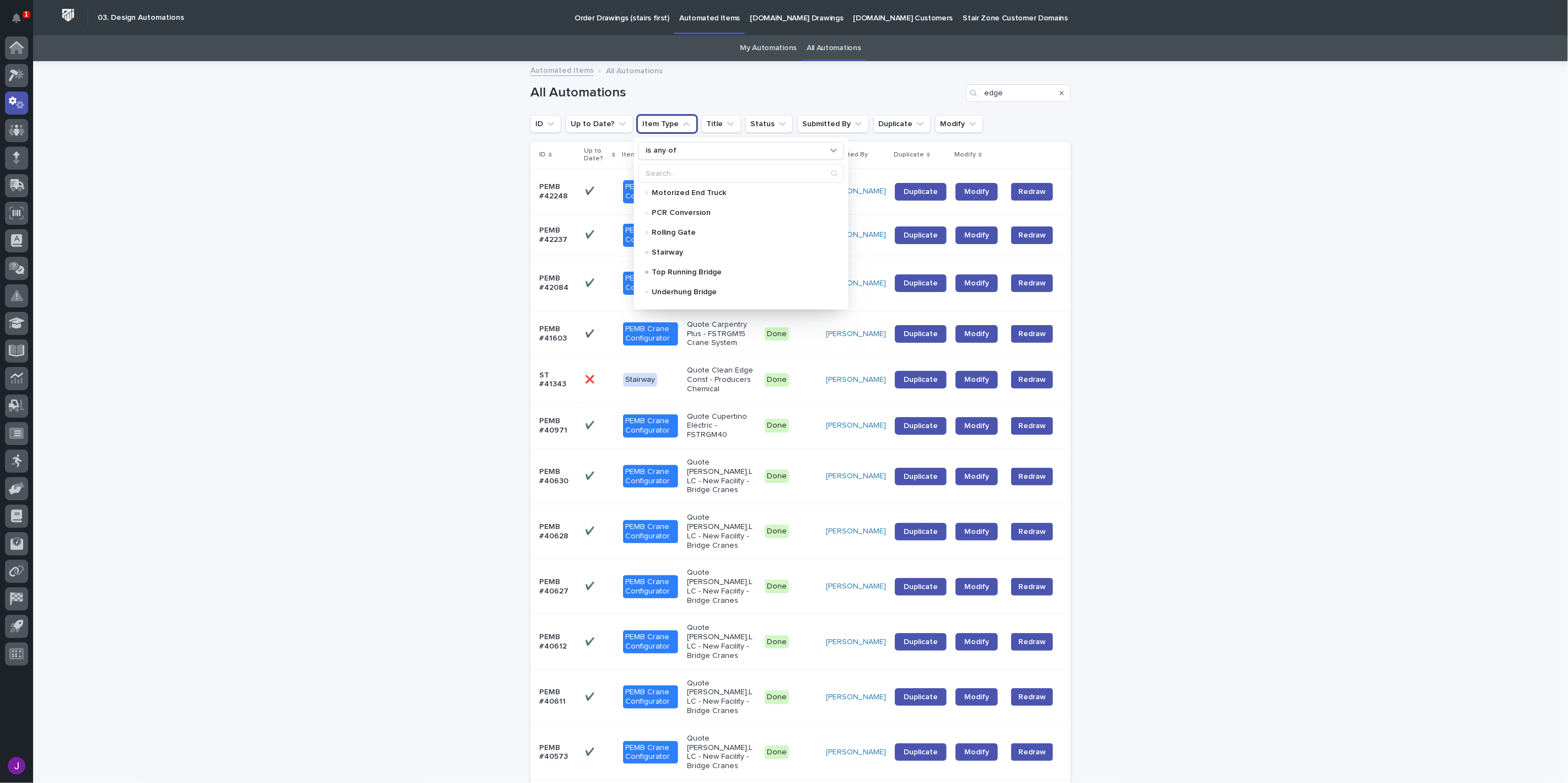
scroll to position [122, 0]
click at [689, 227] on div "Stairway" at bounding box center [741, 230] width 205 height 17
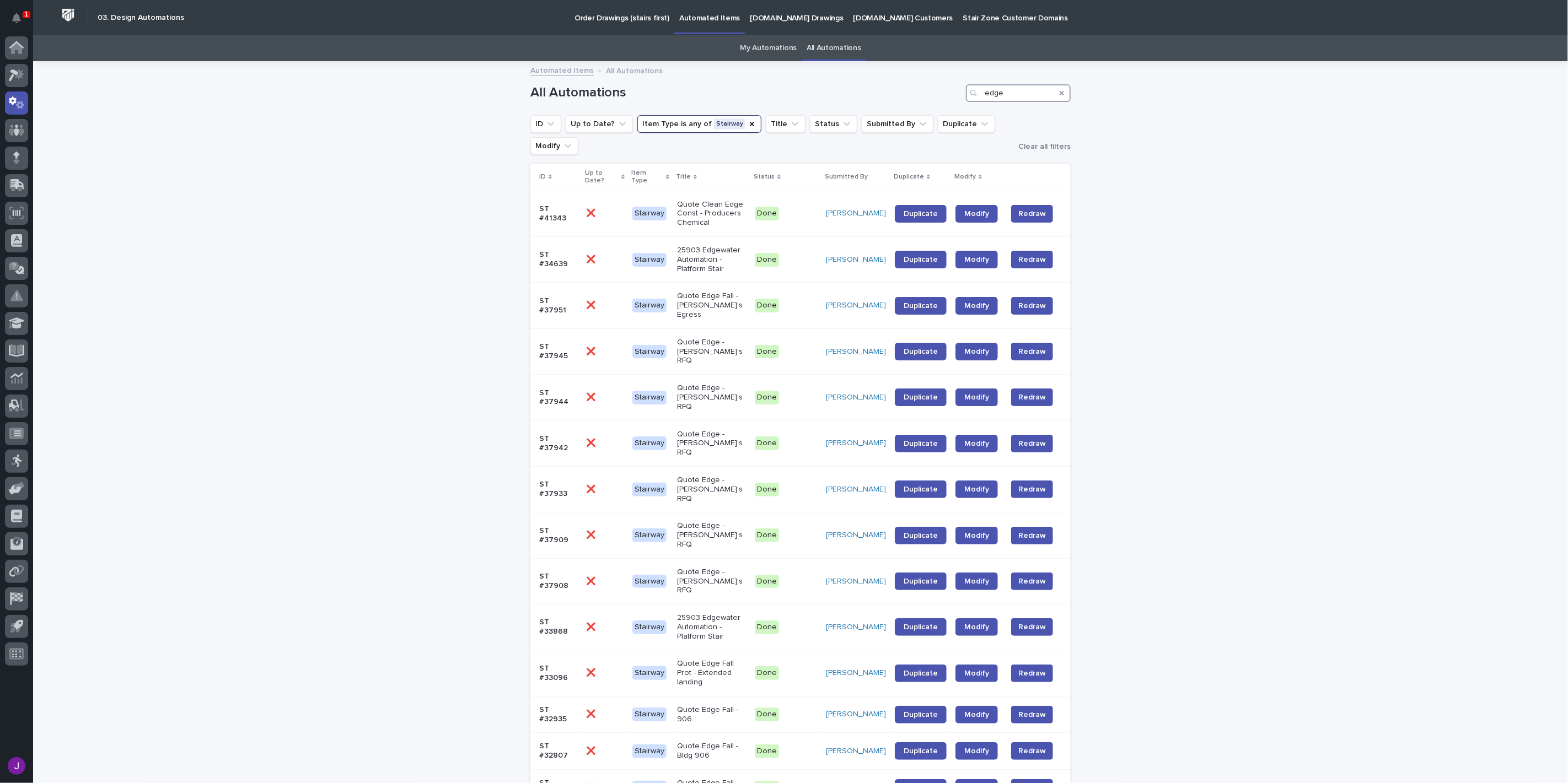
click at [1029, 97] on input "edge" at bounding box center [1018, 93] width 105 height 17
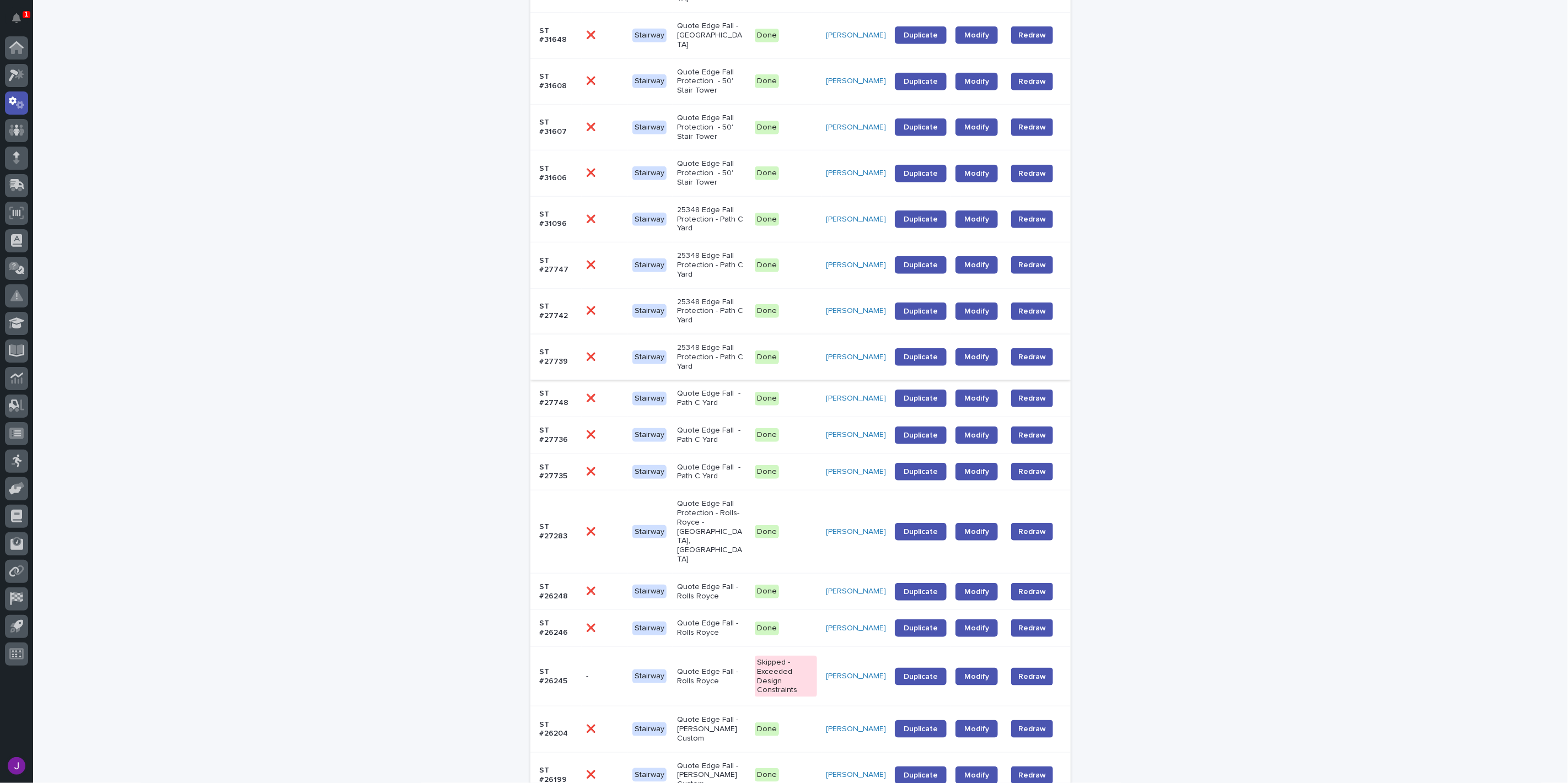
scroll to position [674, 0]
type input "edge fall"
click at [720, 252] on p "25348 Edge Fall Protection - Path C Yard" at bounding box center [711, 266] width 69 height 27
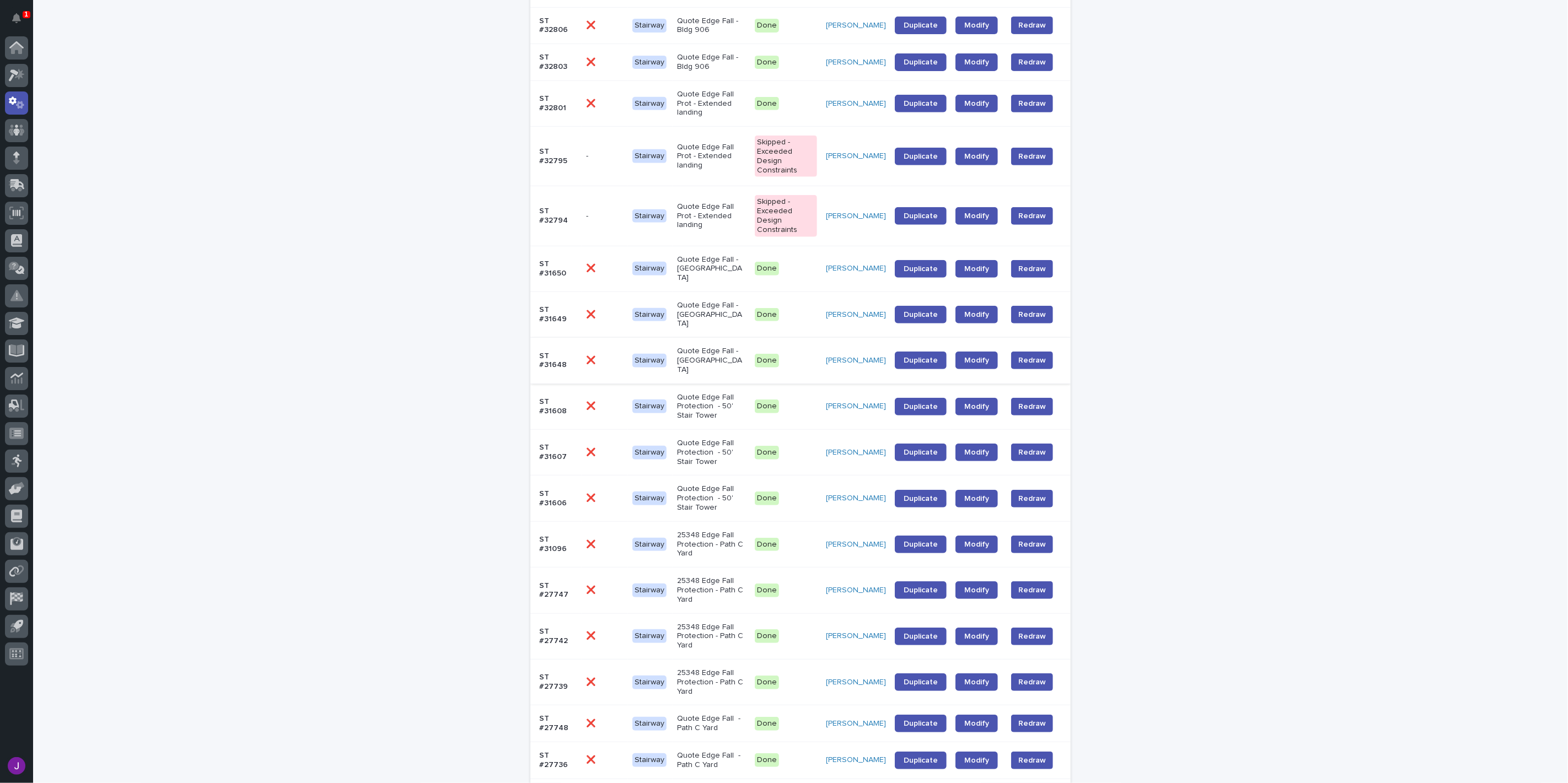
scroll to position [367, 0]
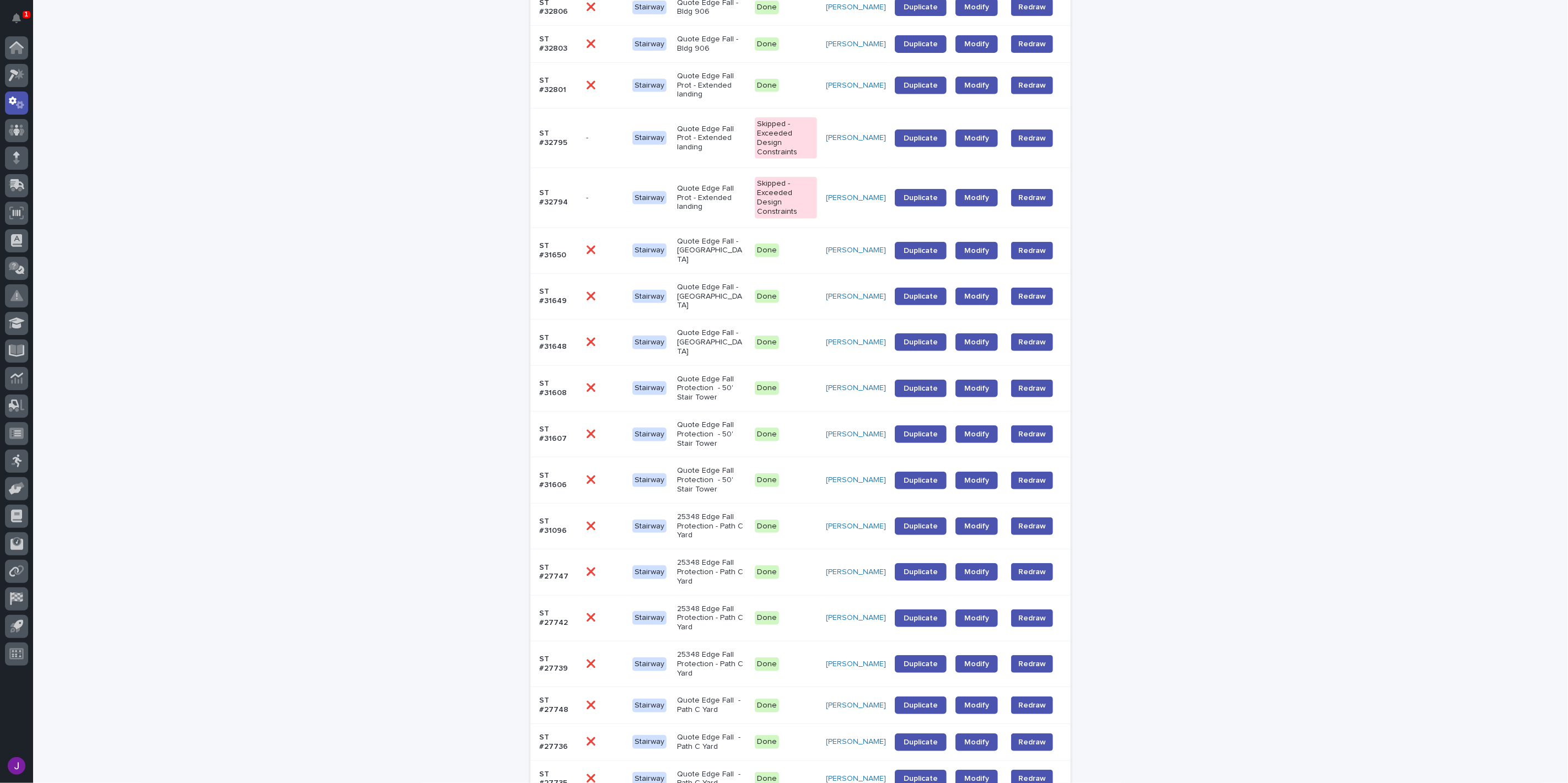
drag, startPoint x: 730, startPoint y: 529, endPoint x: 420, endPoint y: 436, distance: 323.6
click at [420, 436] on div "Loading... Saving… Loading... Saving… All Automations edge fall ID Up to Date? …" at bounding box center [801, 498] width 1535 height 1605
click at [726, 650] on p "25348 Edge Fall Protection - Path C Yard" at bounding box center [711, 664] width 69 height 27
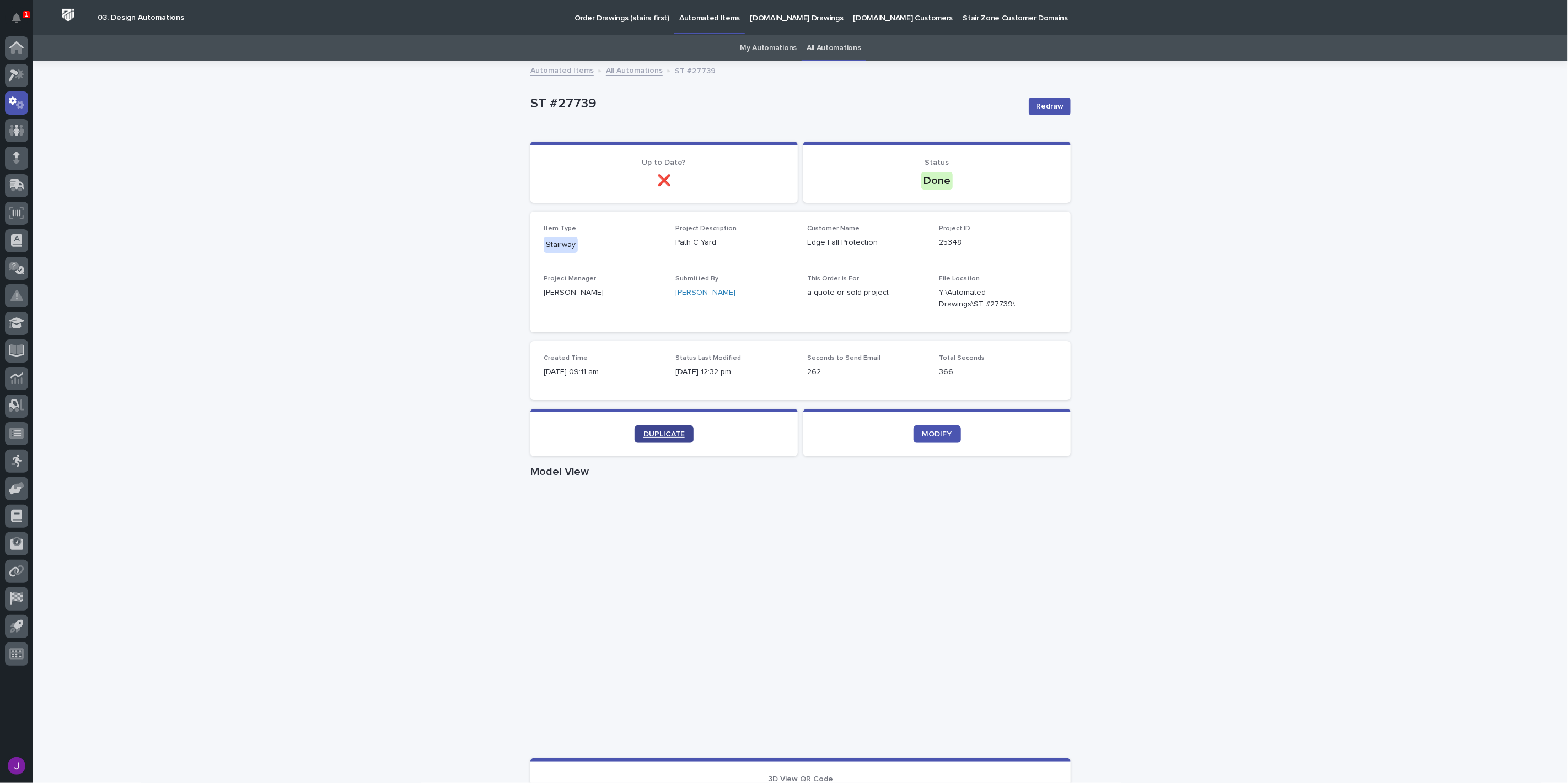
click at [680, 433] on link "DUPLICATE" at bounding box center [664, 434] width 59 height 17
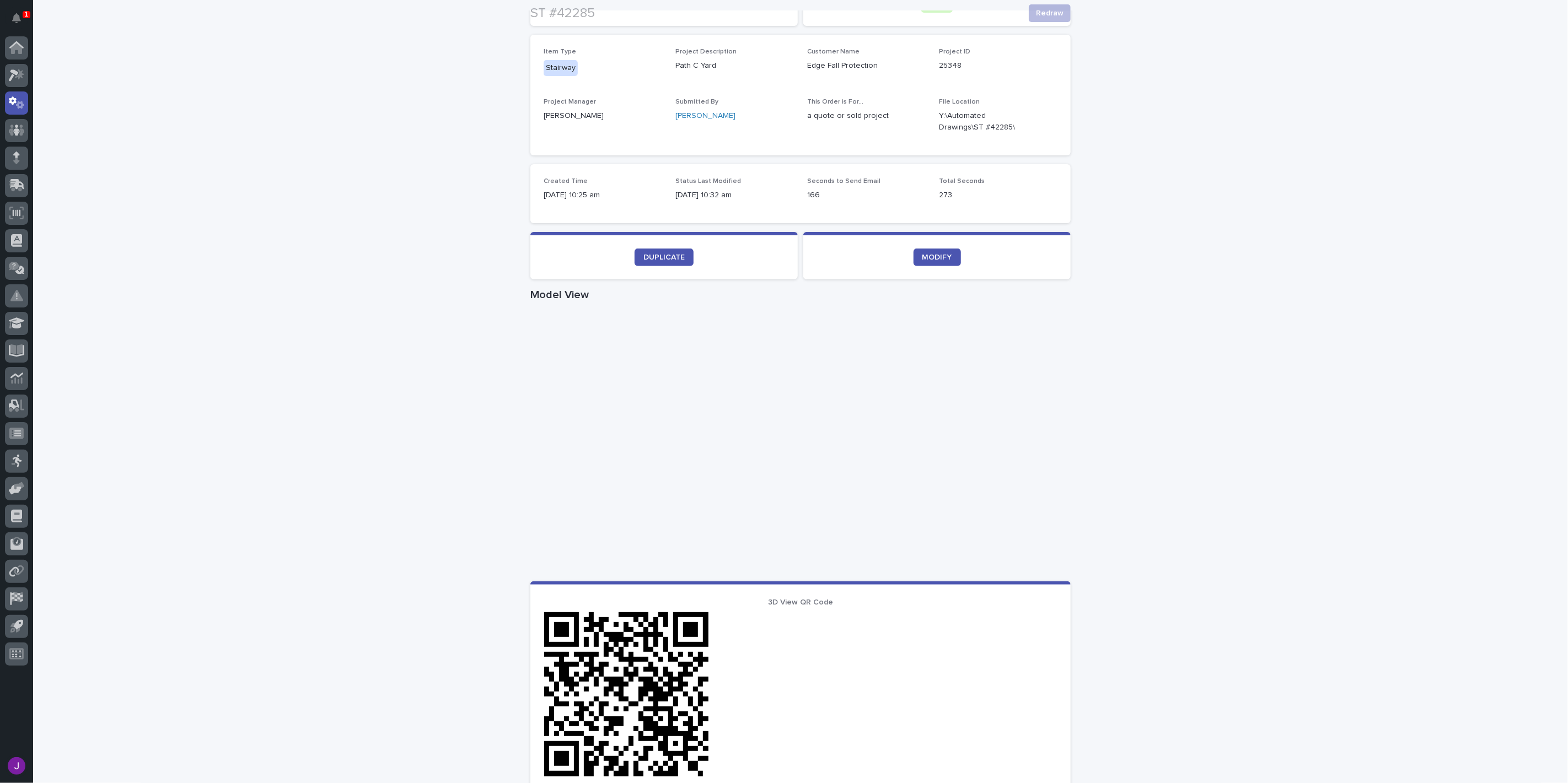
scroll to position [183, 0]
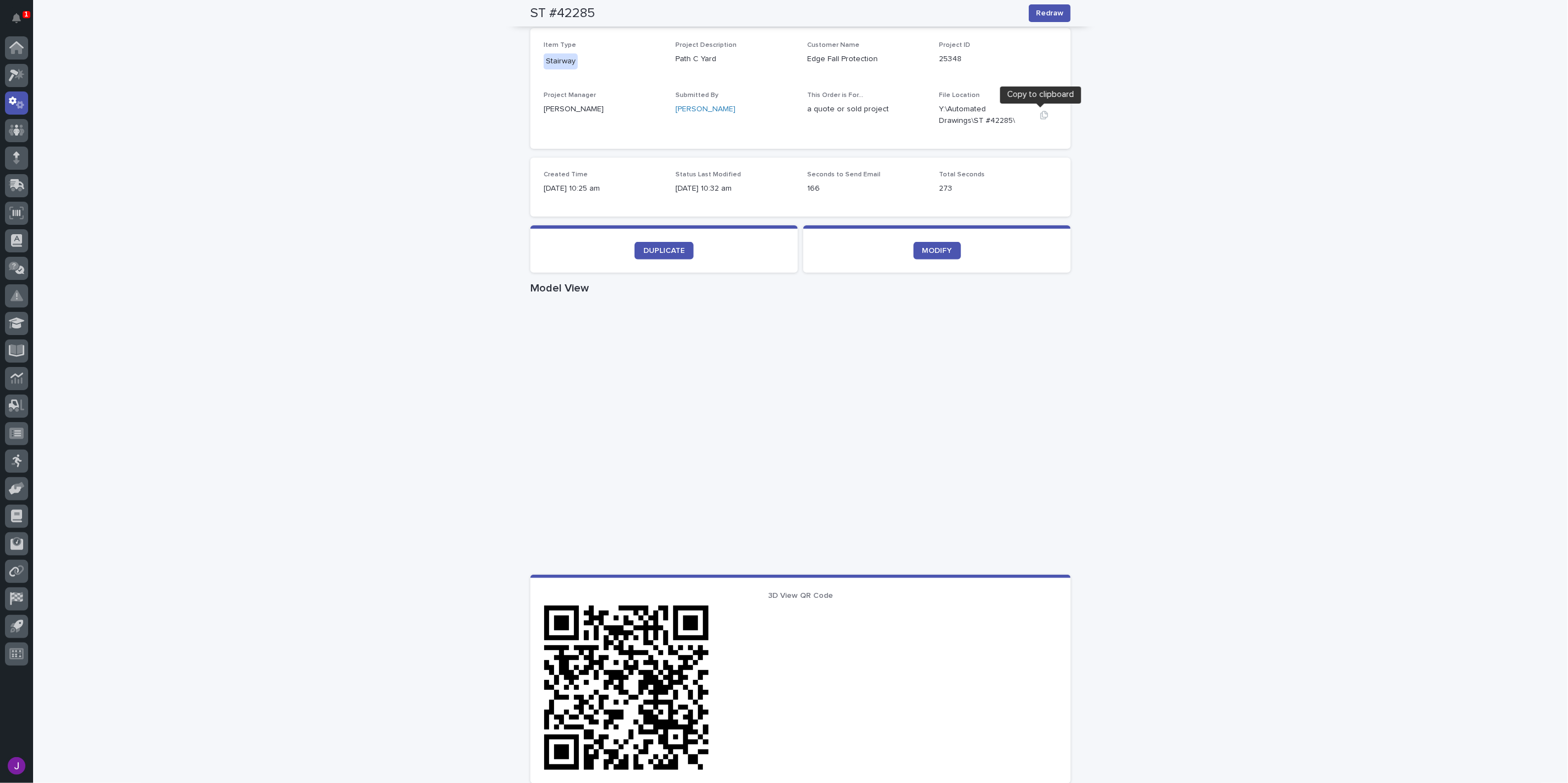
click at [1032, 111] on button "button" at bounding box center [1044, 116] width 26 height 9
